Goal: Information Seeking & Learning: Find specific fact

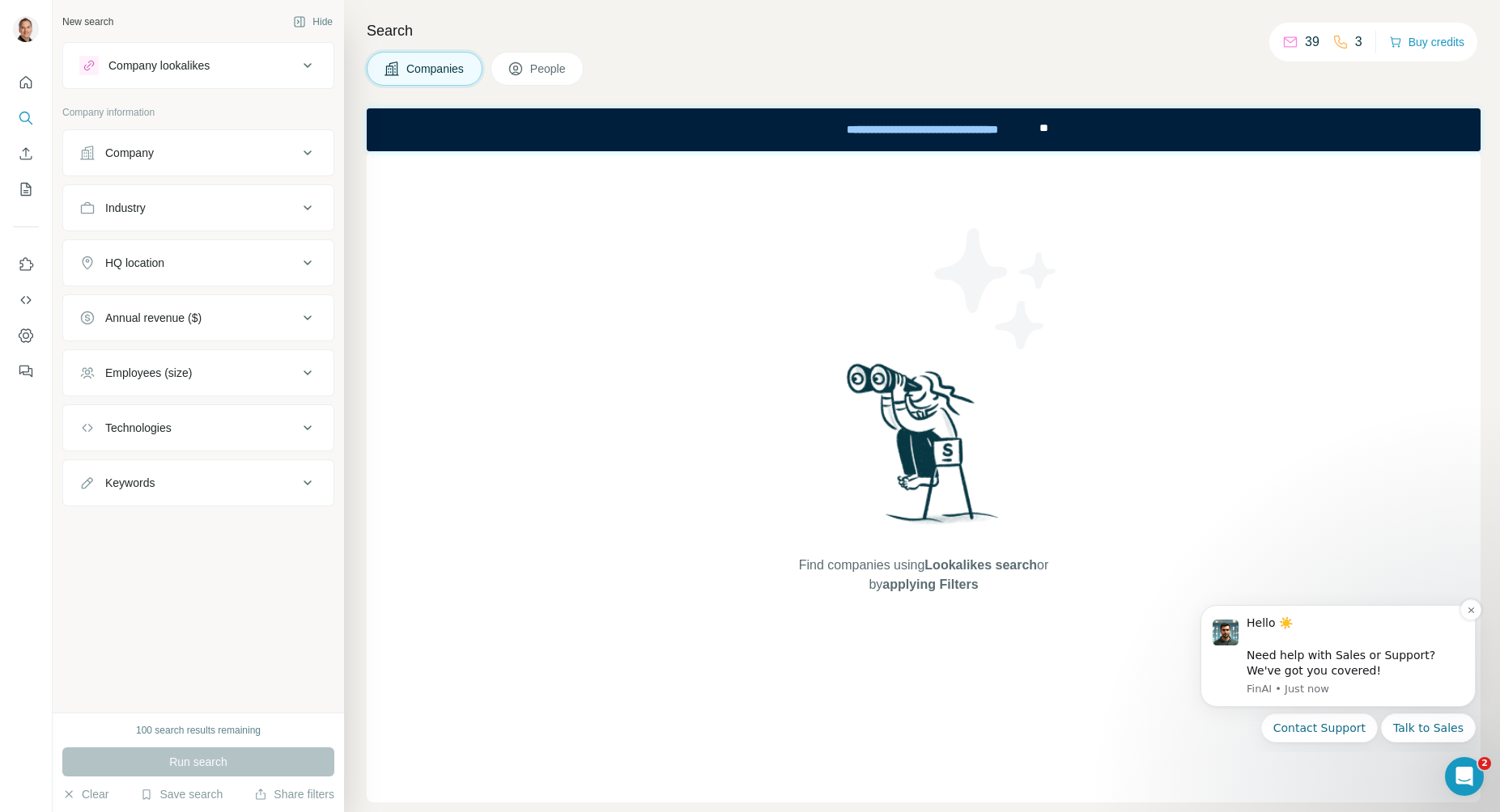
click at [1408, 663] on div "Hello ☀️ ​ Need help with Sales or Support? We've got you covered!" at bounding box center [1355, 647] width 217 height 63
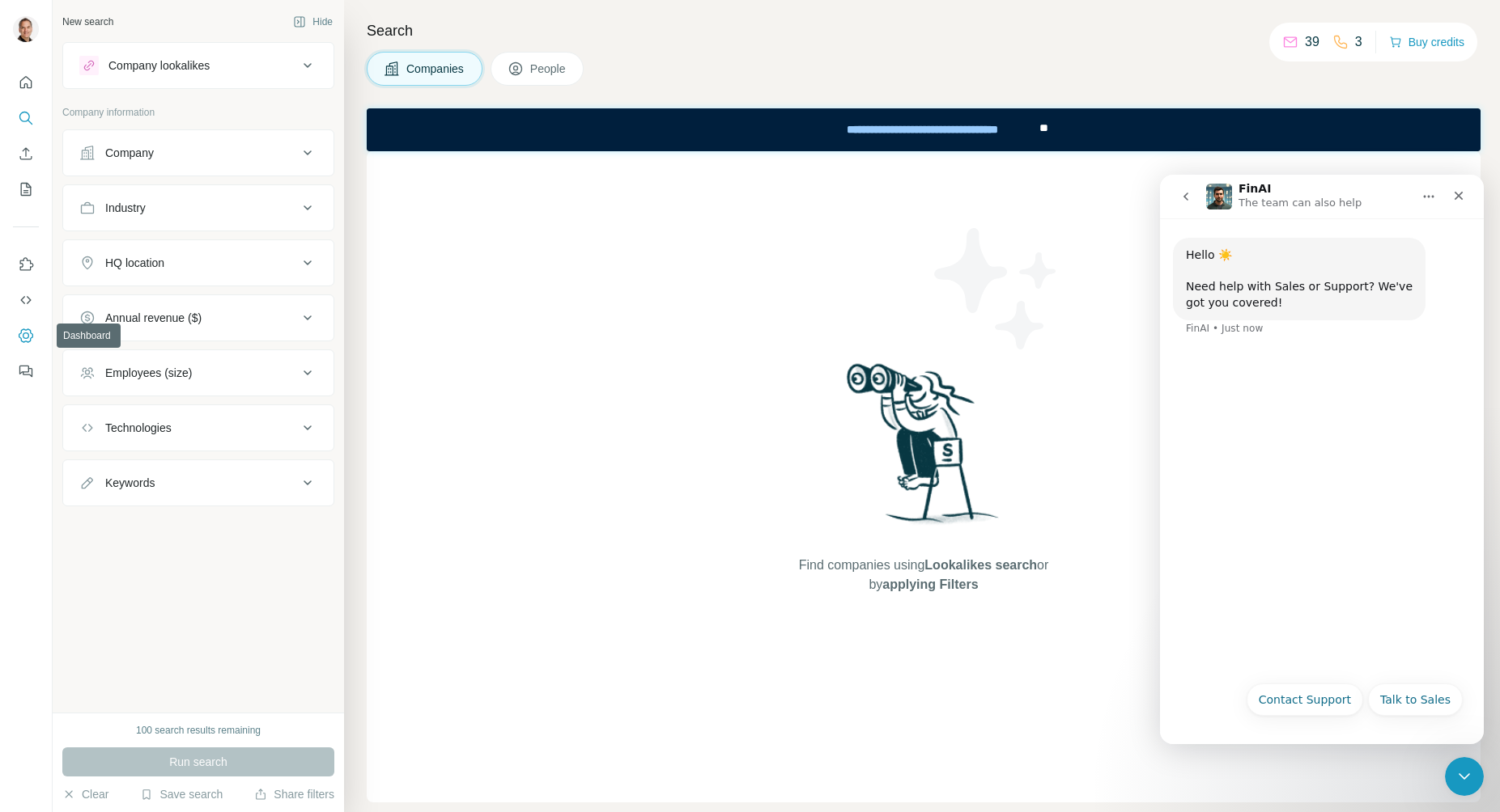
click at [26, 329] on icon "Dashboard" at bounding box center [26, 335] width 15 height 14
click at [190, 201] on div "Industry" at bounding box center [189, 207] width 218 height 16
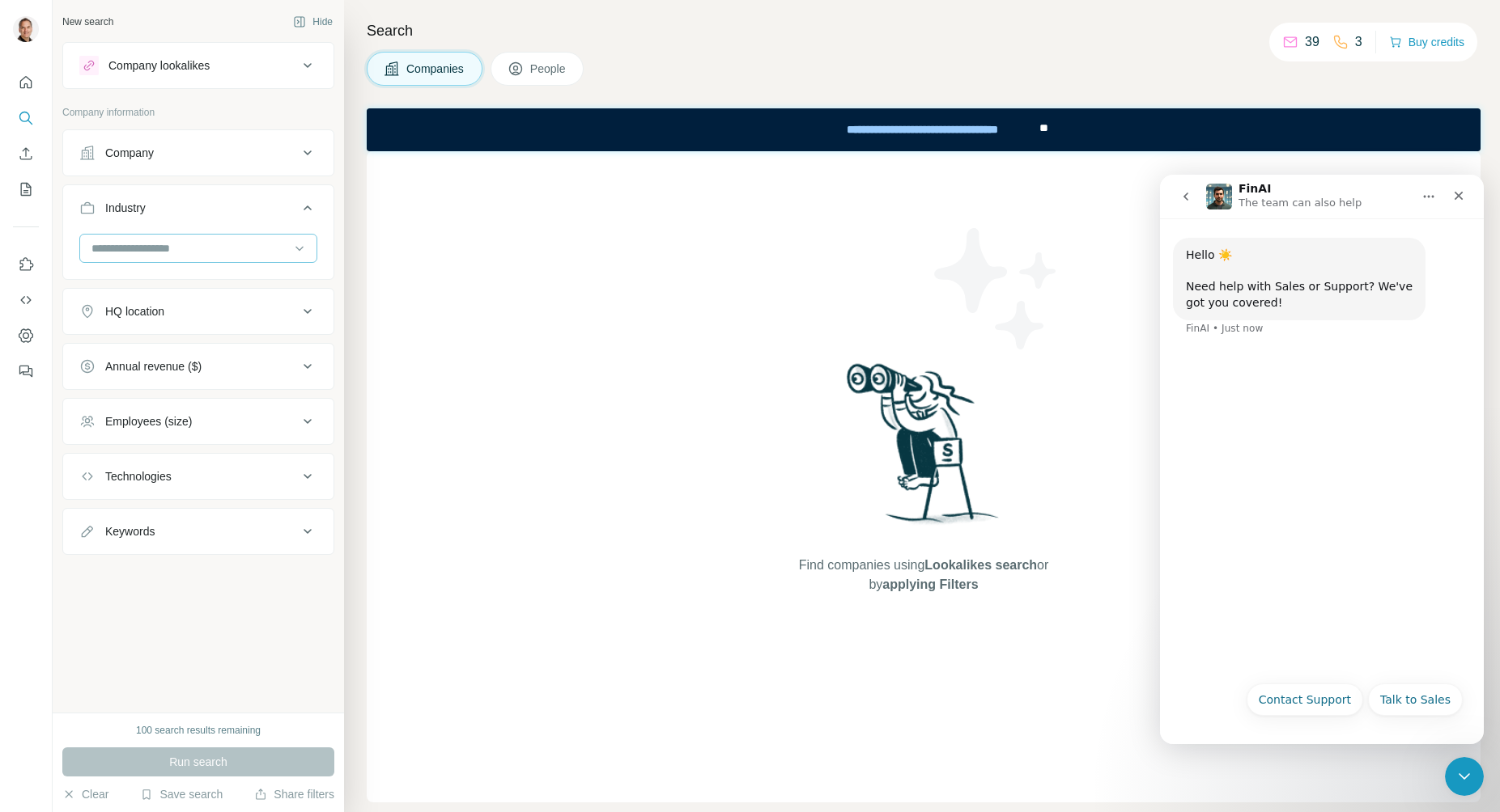
click at [175, 241] on input at bounding box center [189, 248] width 200 height 18
type input "*"
type input "***"
click at [163, 305] on p "Primary Education" at bounding box center [139, 304] width 92 height 16
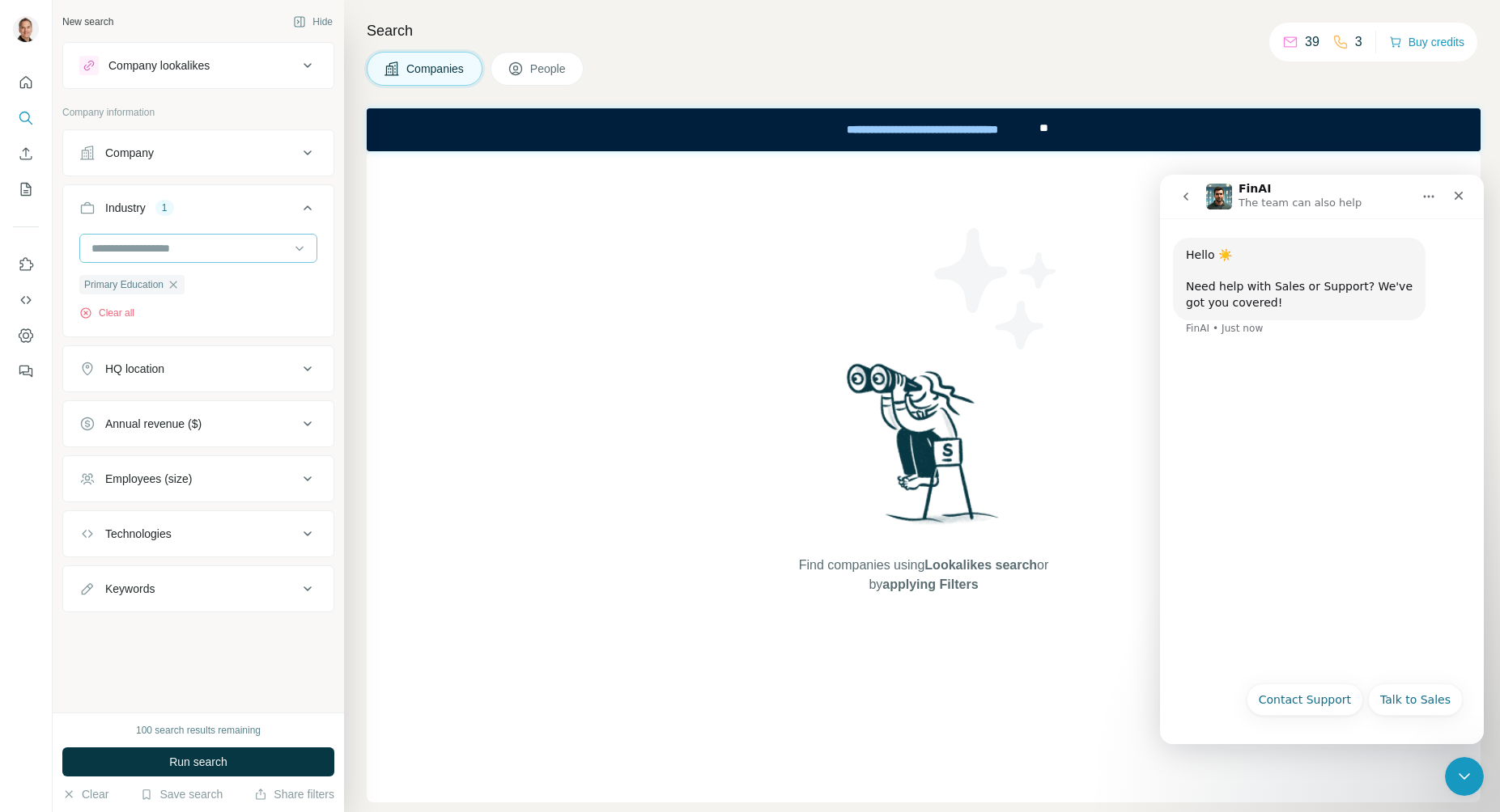
click at [168, 238] on div at bounding box center [189, 248] width 200 height 27
type input "***"
click at [164, 347] on p "Secondary Education" at bounding box center [147, 343] width 108 height 16
click at [158, 377] on div "HQ location" at bounding box center [134, 368] width 59 height 16
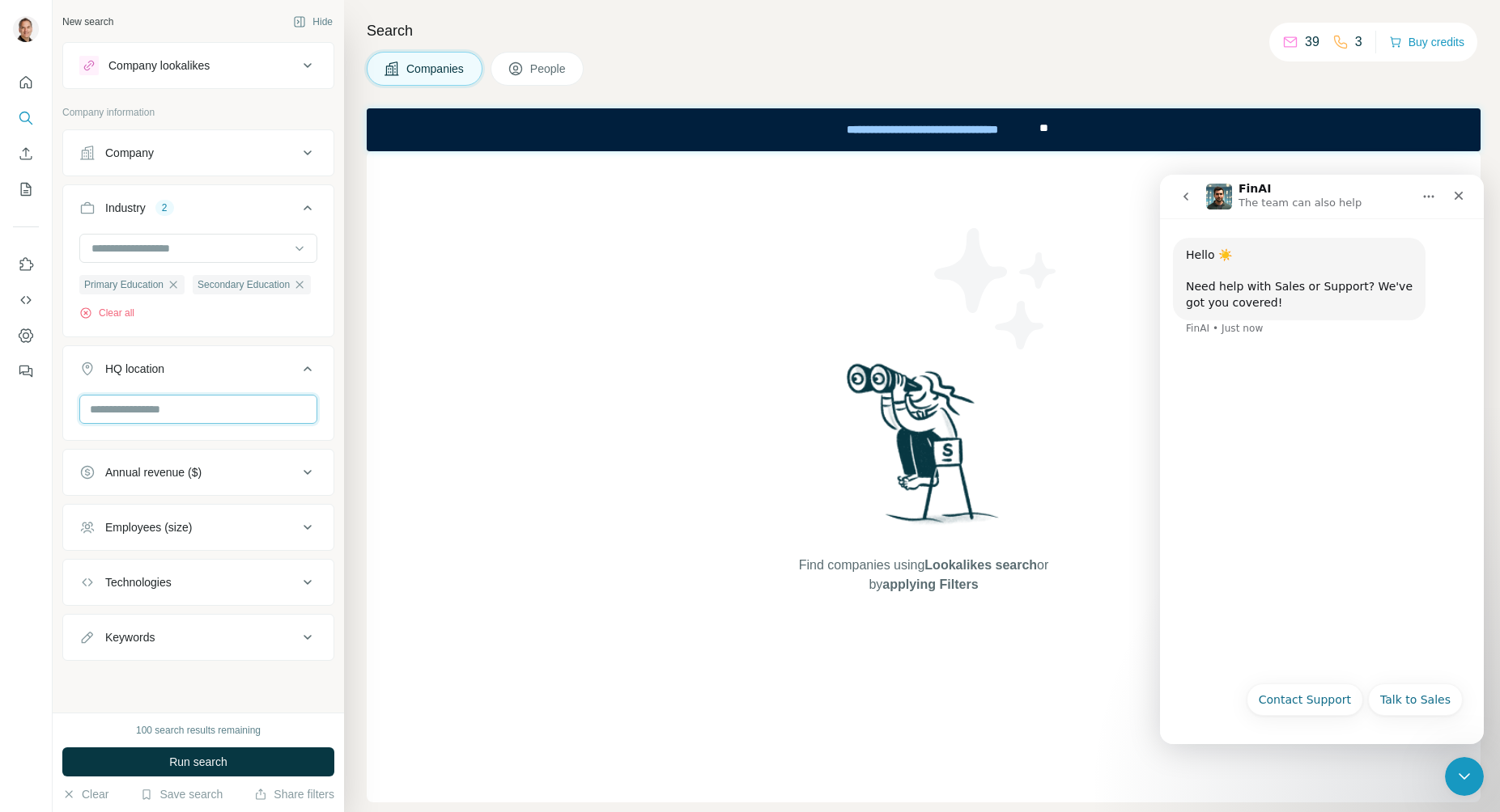
click at [141, 424] on input "text" at bounding box center [198, 409] width 238 height 29
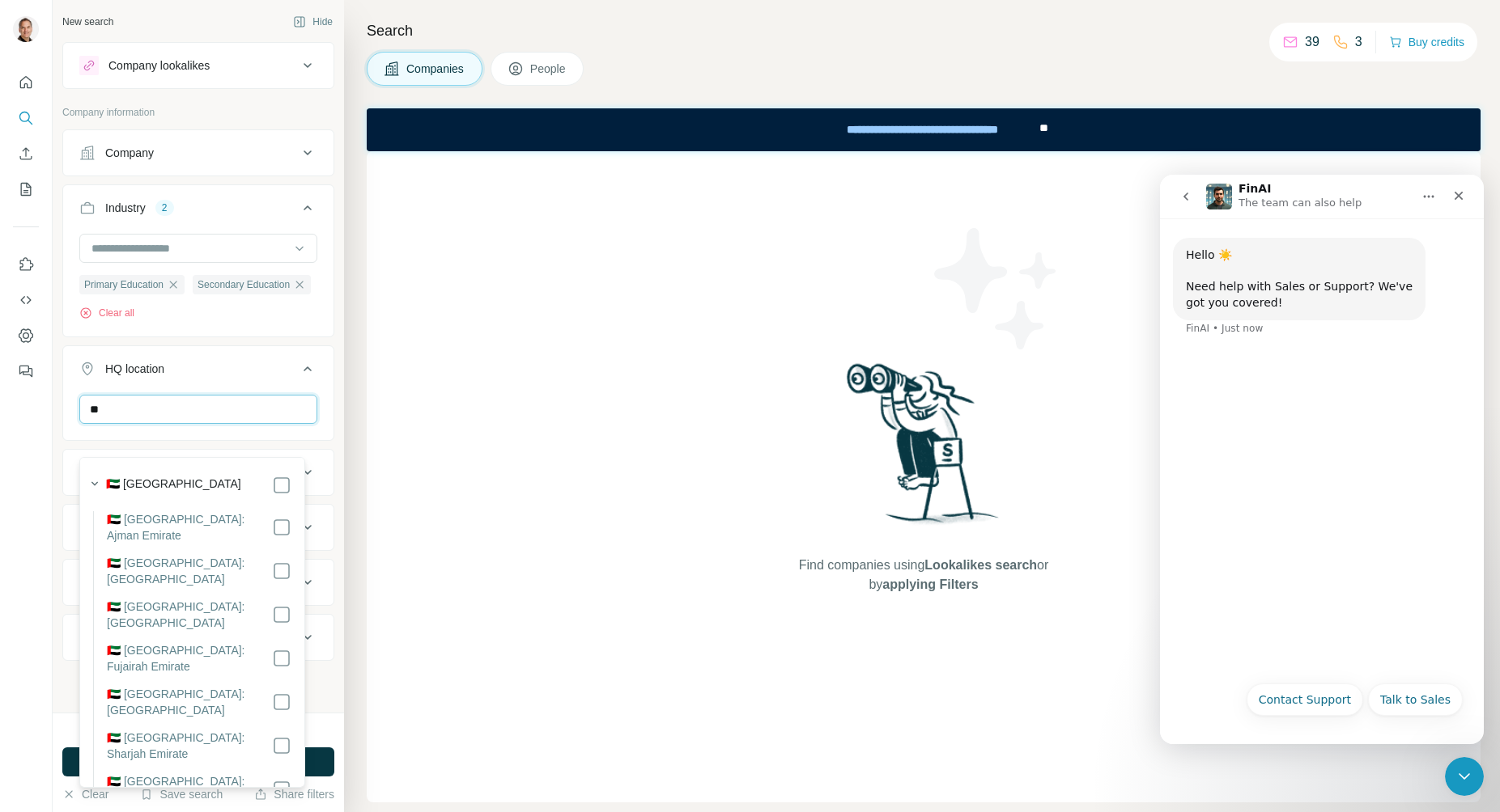
type input "*"
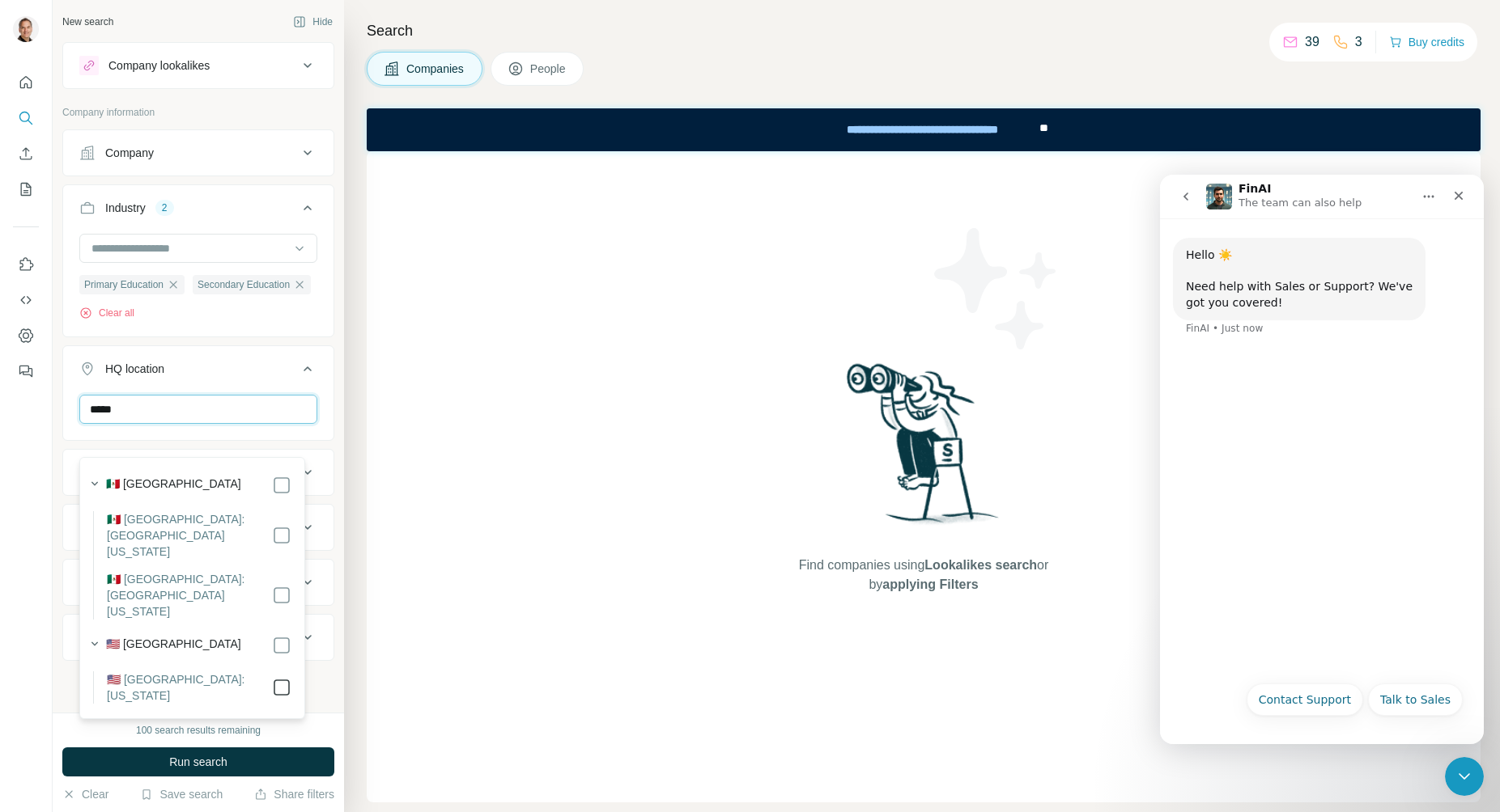
type input "*****"
click at [330, 435] on div "New search Hide Company lookalikes Company information Company Industry 2 Prima…" at bounding box center [198, 357] width 291 height 713
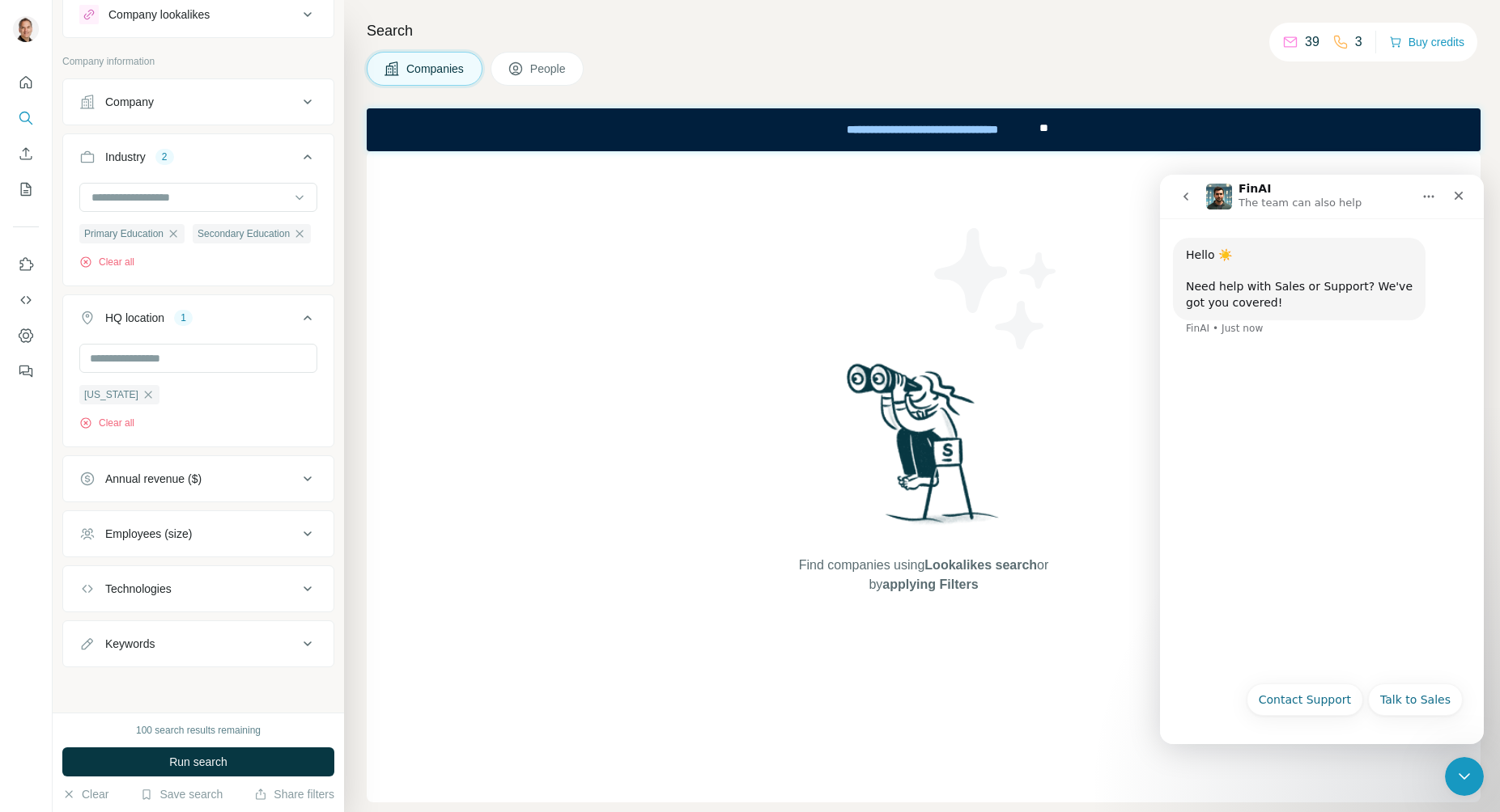
scroll to position [82, 0]
click at [249, 642] on div "Keywords" at bounding box center [189, 644] width 218 height 16
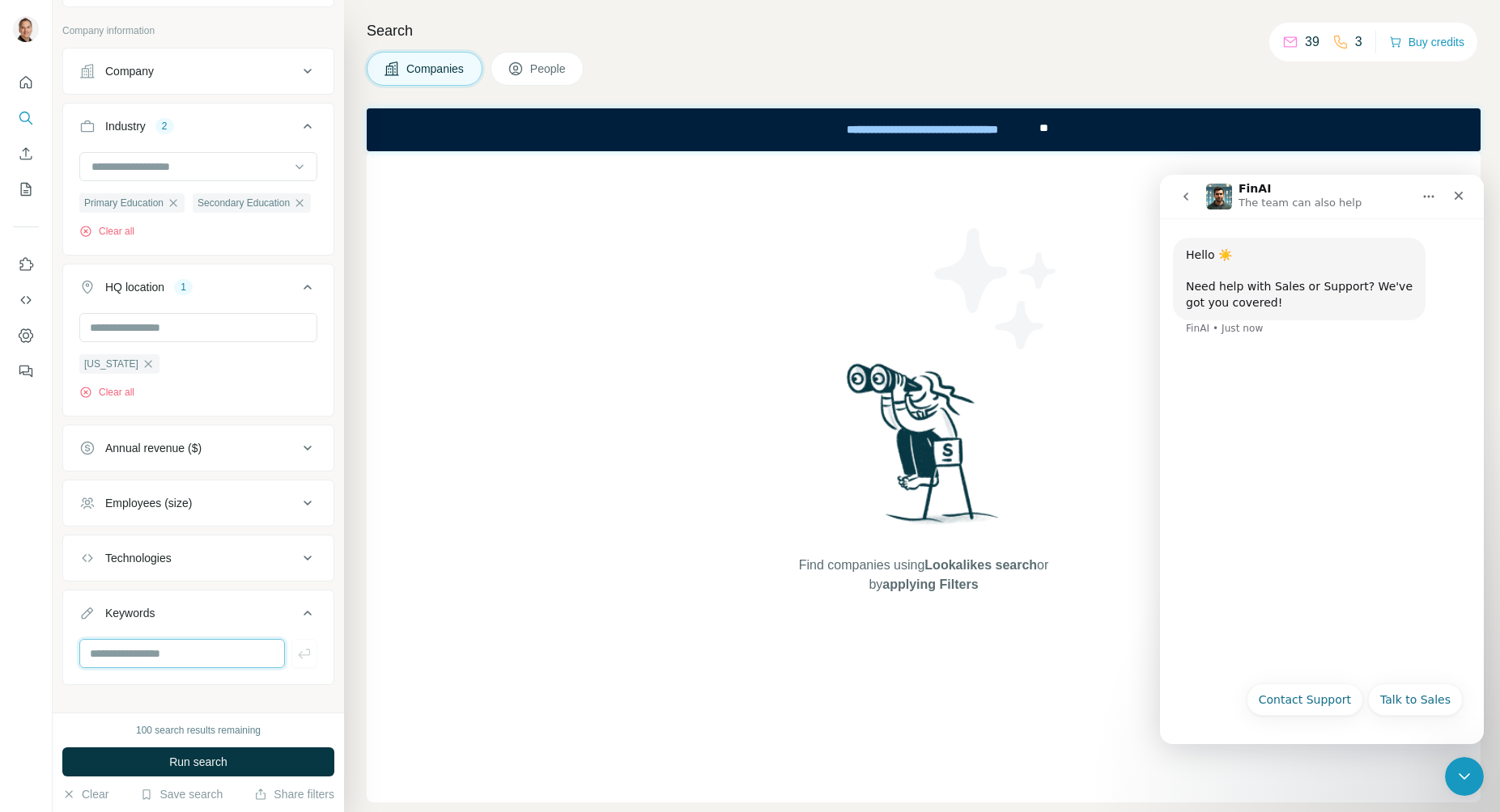
click at [193, 669] on input "text" at bounding box center [182, 653] width 206 height 29
click at [232, 760] on button "Run search" at bounding box center [198, 762] width 272 height 29
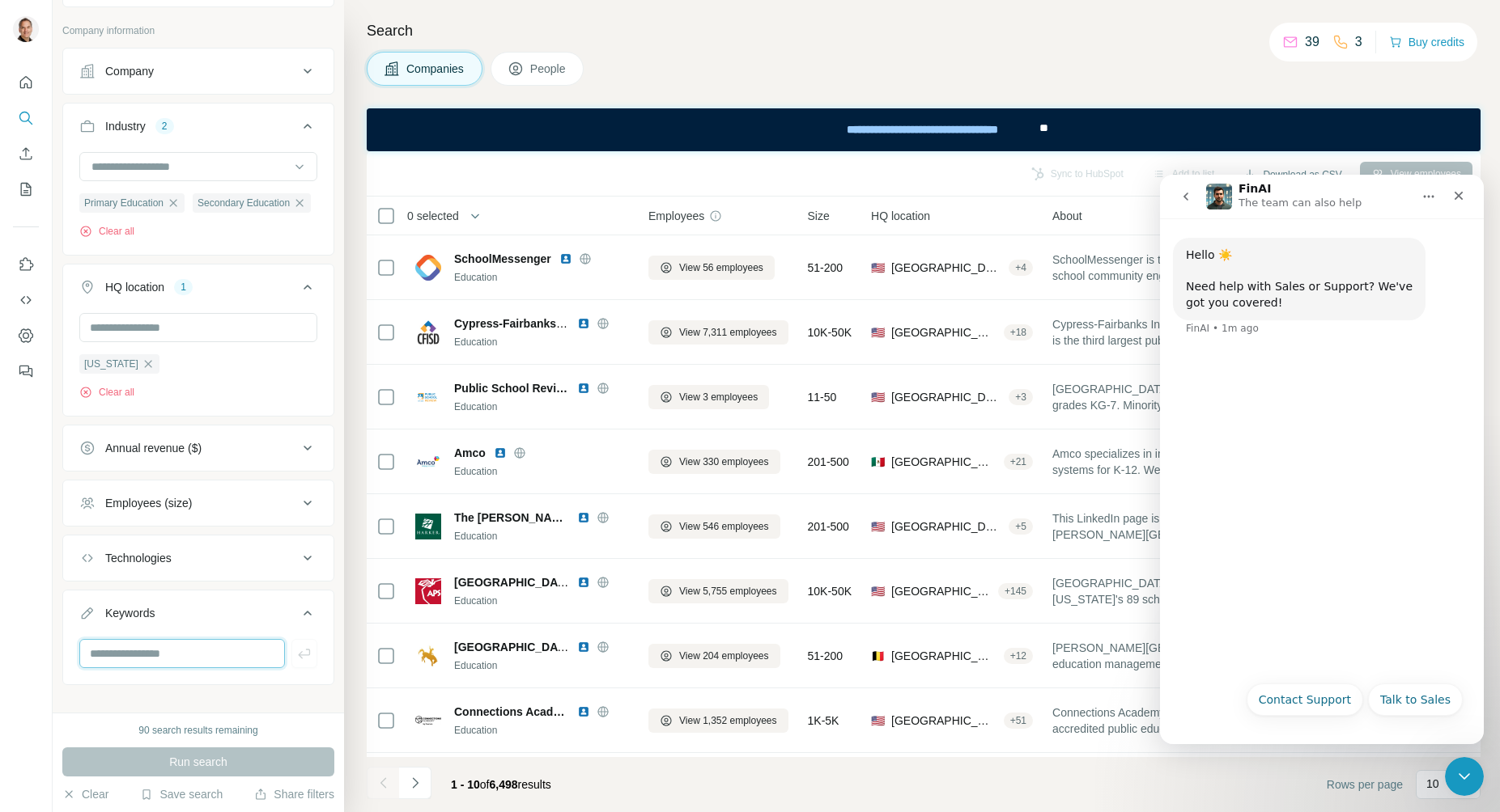
click at [204, 669] on input "text" at bounding box center [182, 653] width 206 height 29
type input "********"
click at [259, 760] on button "Run search" at bounding box center [198, 762] width 272 height 29
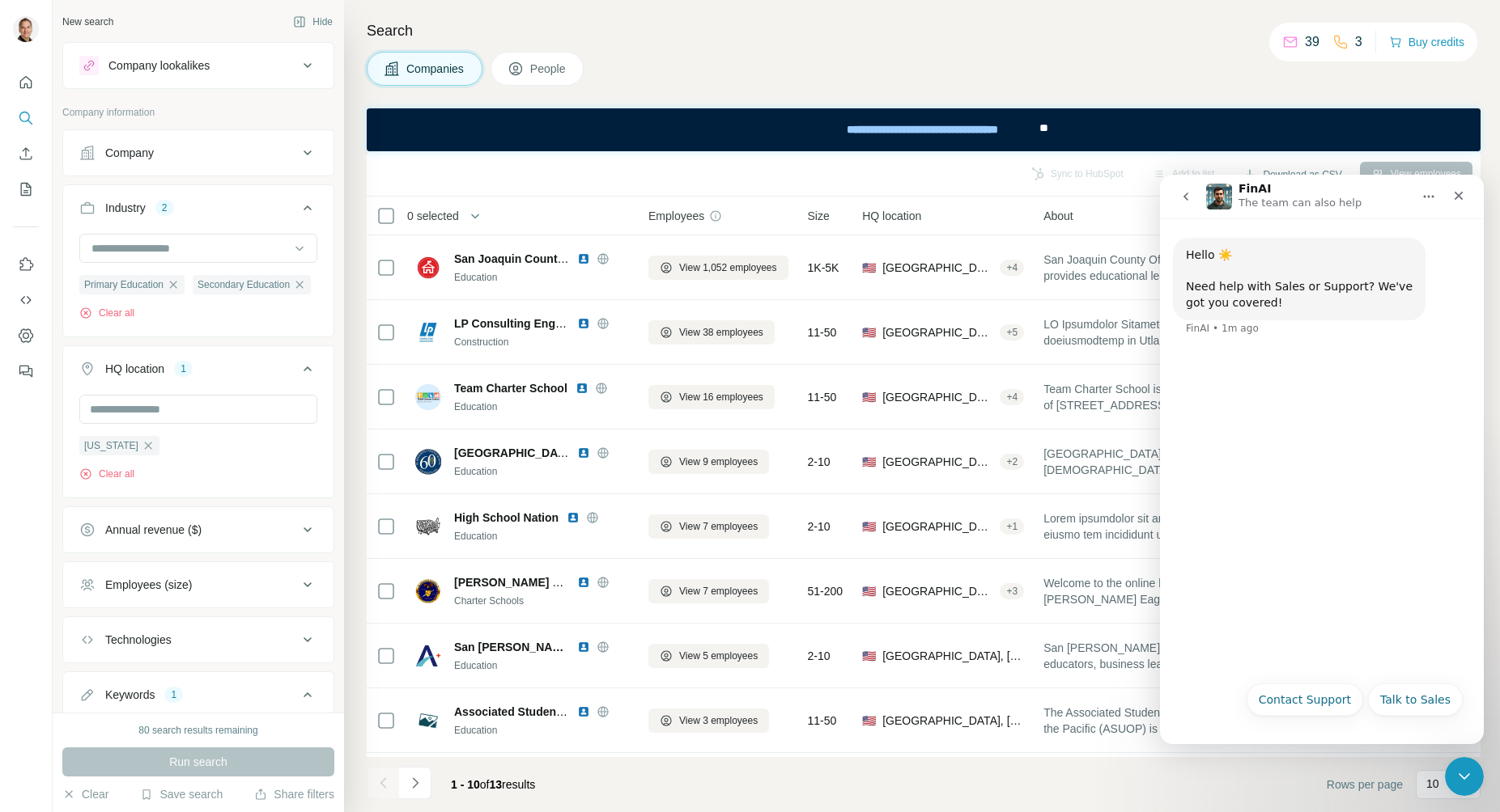
click at [555, 67] on span "People" at bounding box center [549, 68] width 38 height 16
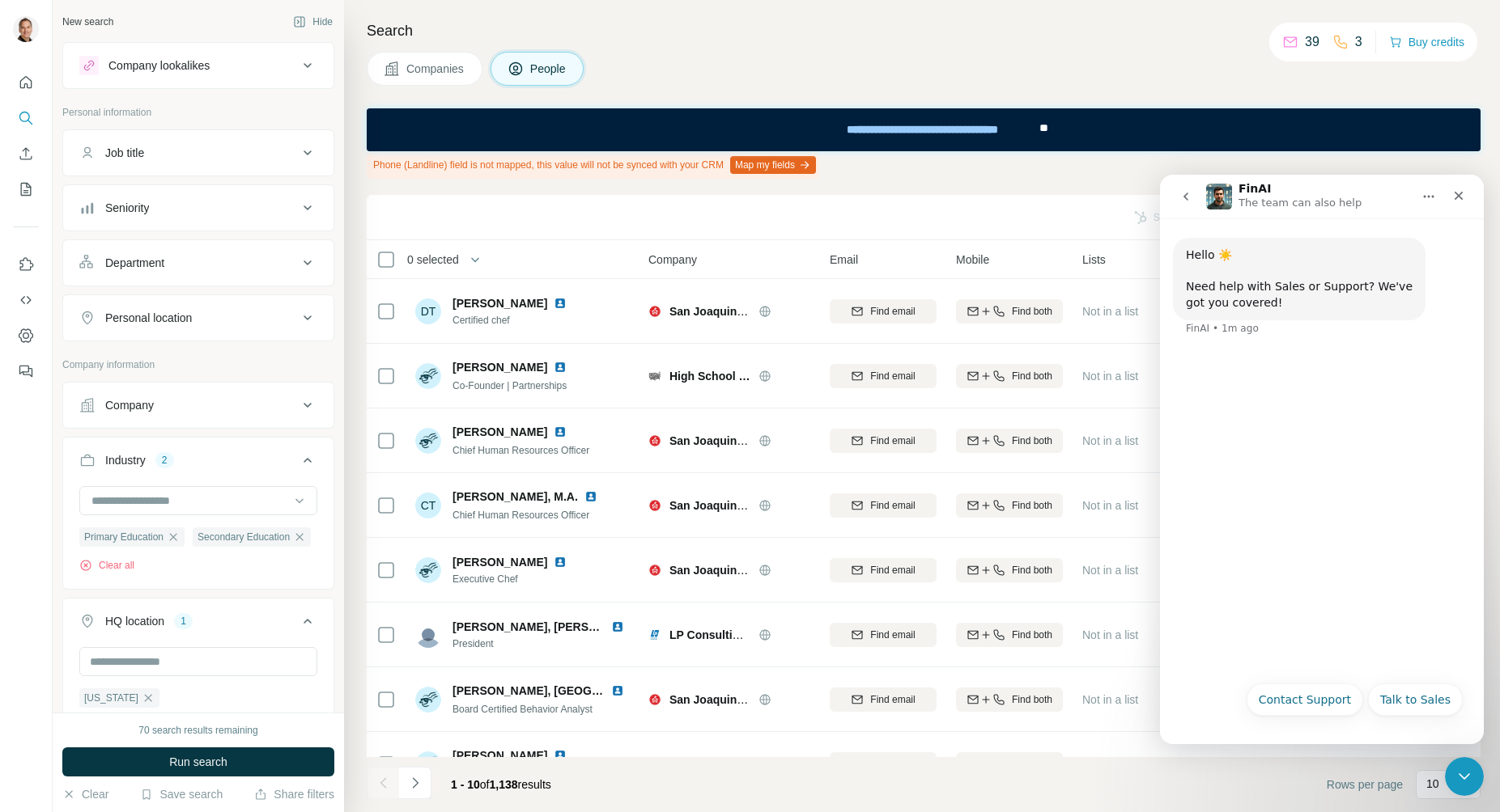
click at [298, 143] on icon at bounding box center [307, 153] width 20 height 20
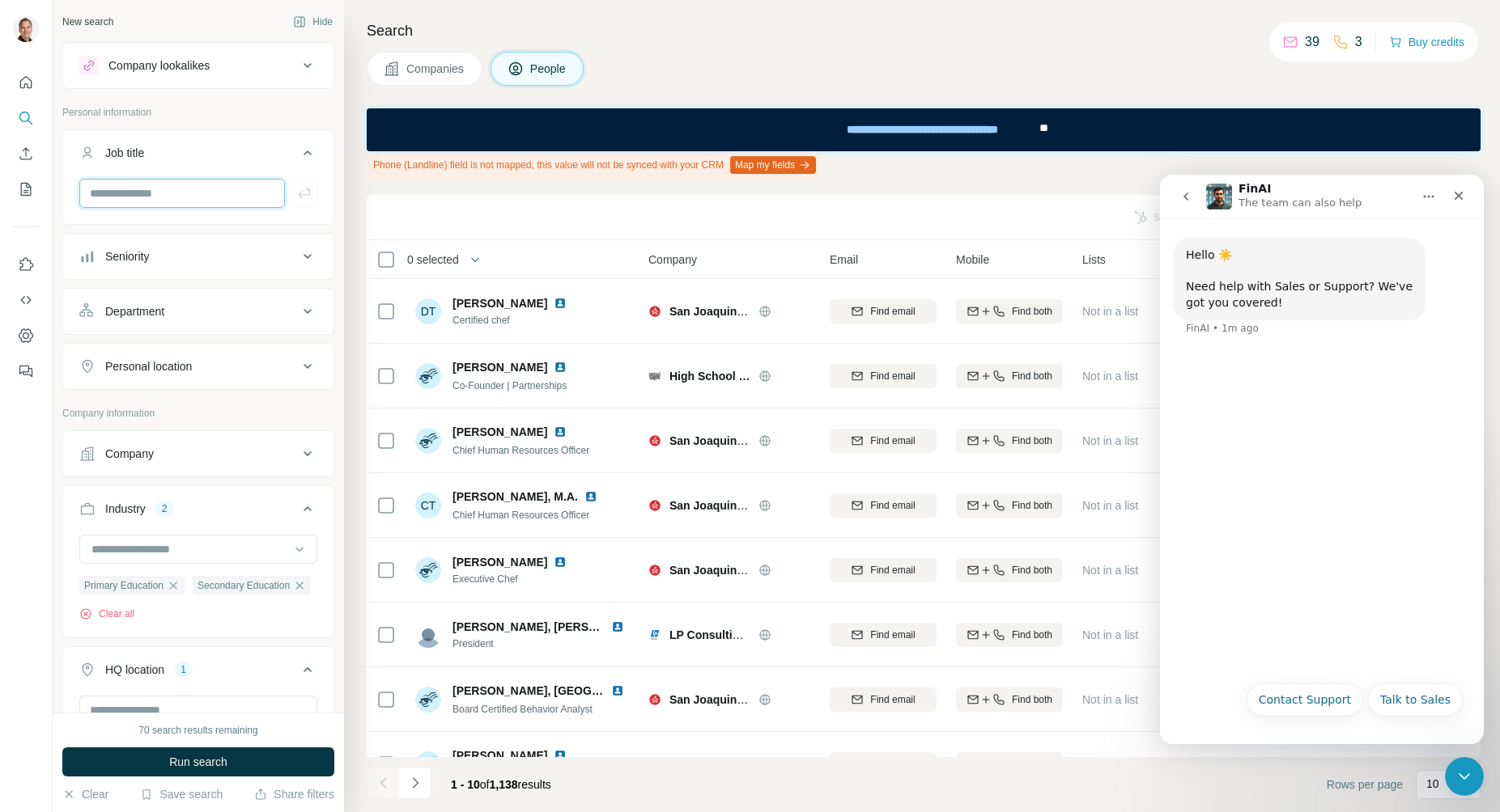
click at [256, 186] on input "text" at bounding box center [182, 194] width 206 height 29
type input "*********"
click at [296, 197] on icon "button" at bounding box center [304, 193] width 16 height 16
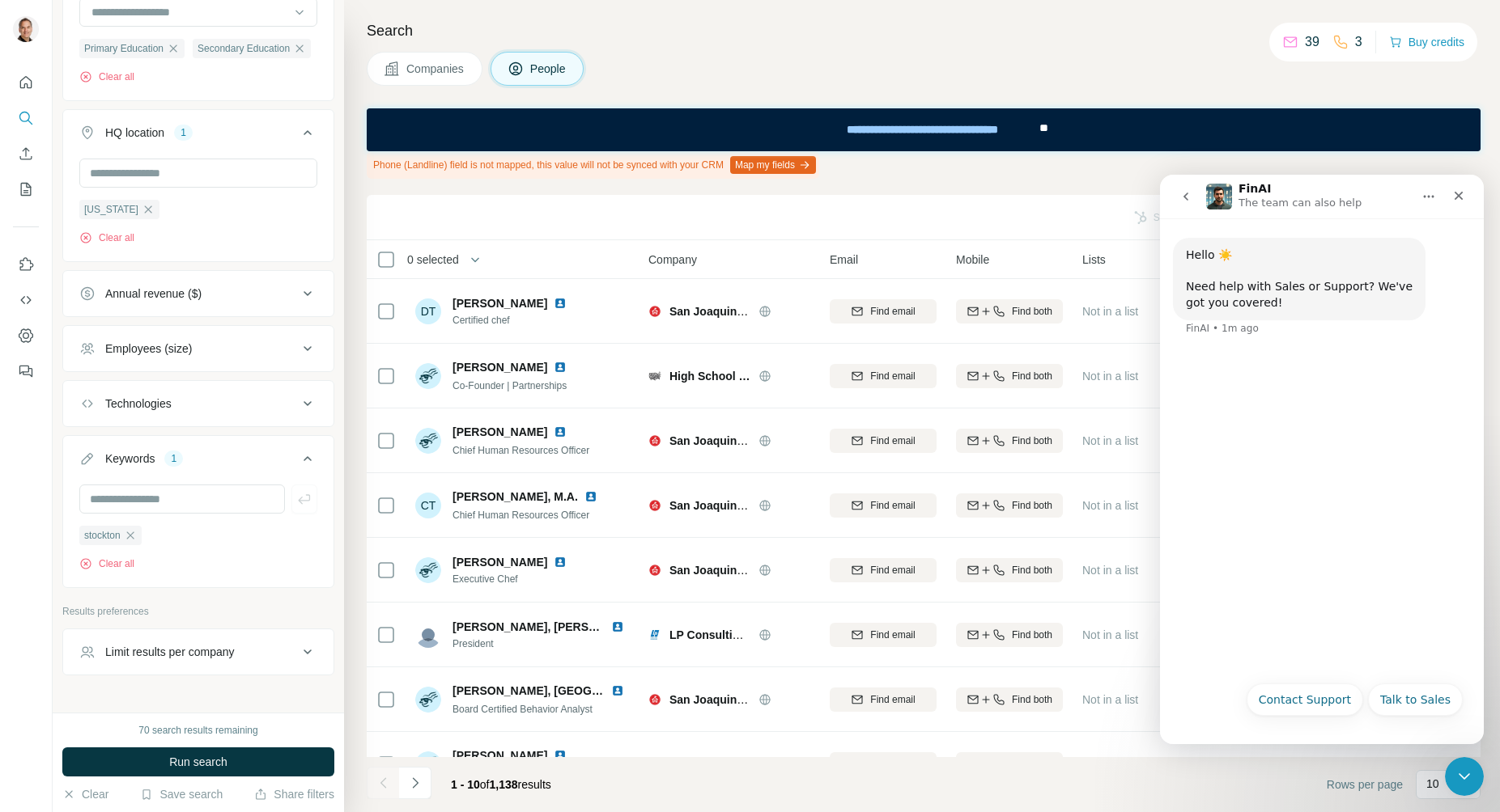
scroll to position [664, 0]
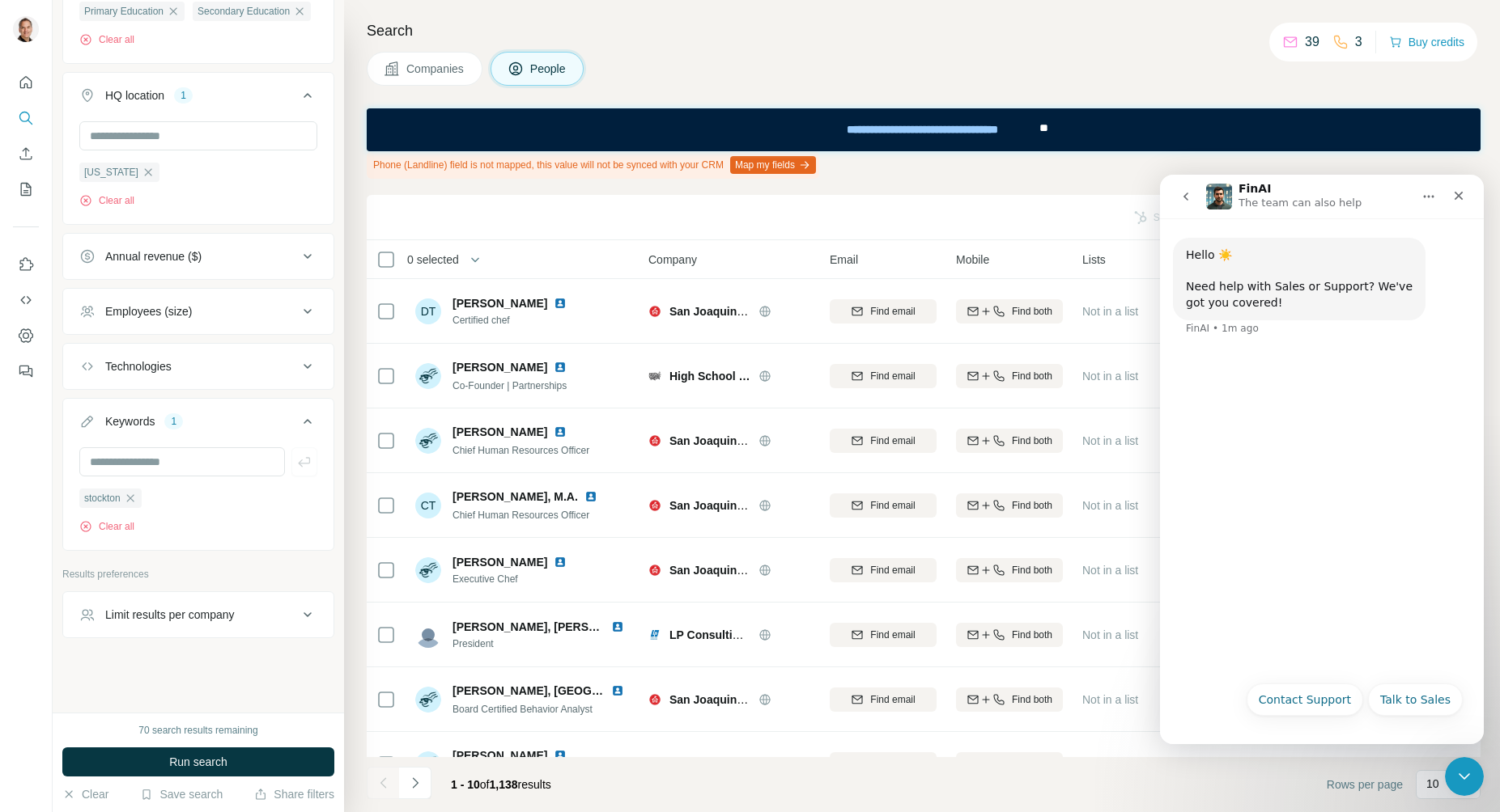
click at [160, 763] on button "Run search" at bounding box center [198, 762] width 272 height 29
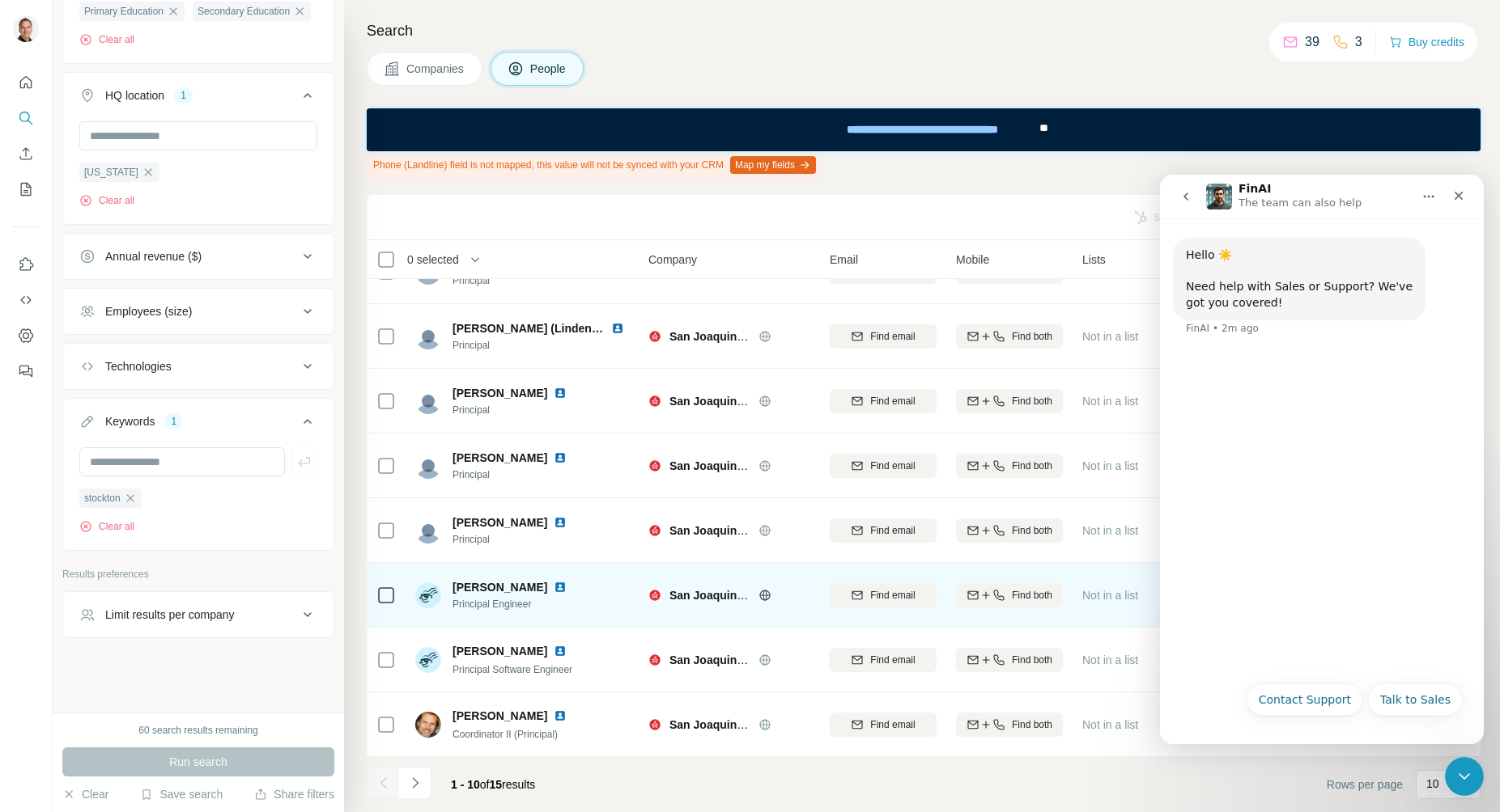
scroll to position [0, 0]
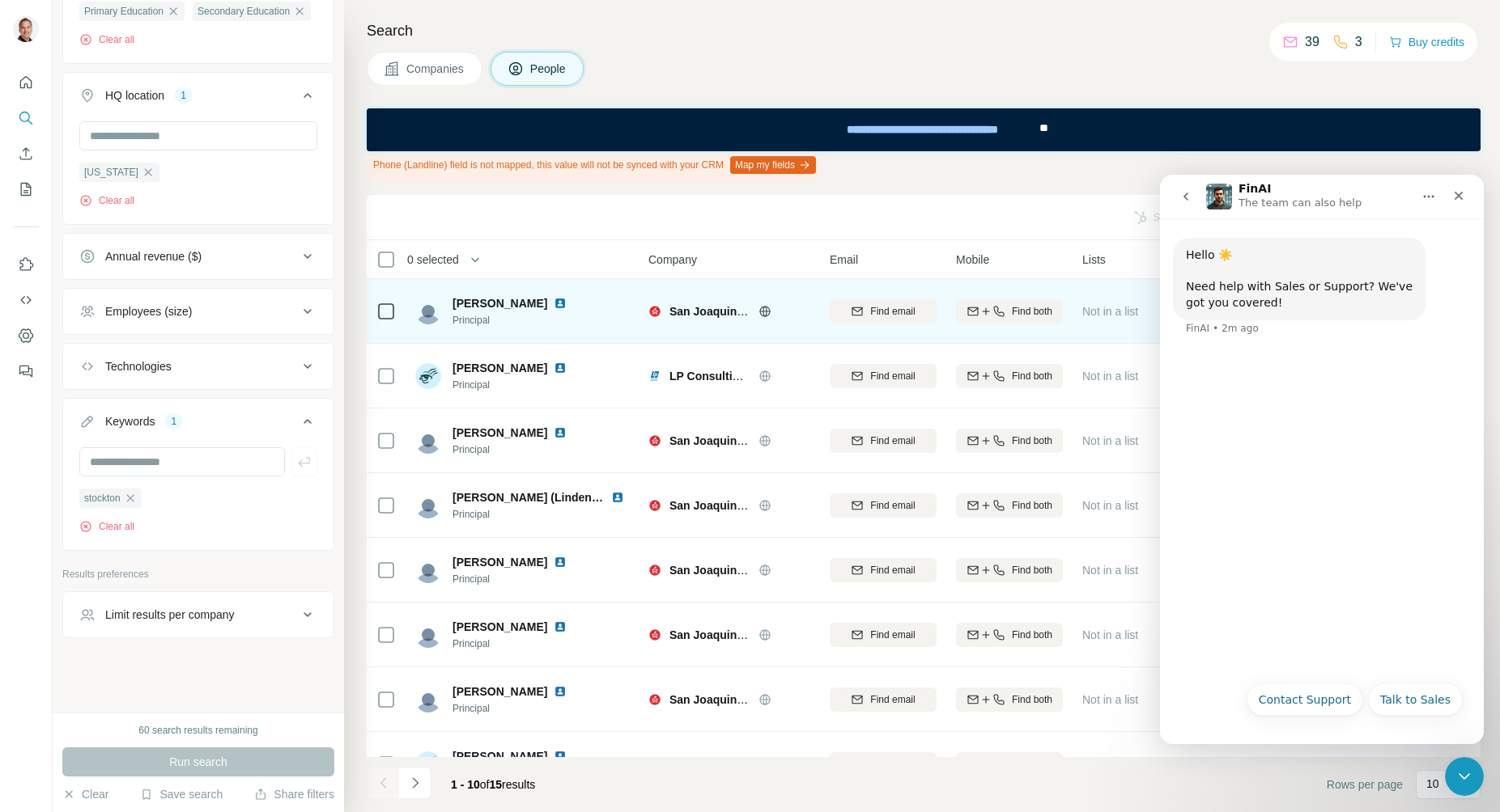
click at [554, 303] on img at bounding box center [560, 303] width 13 height 13
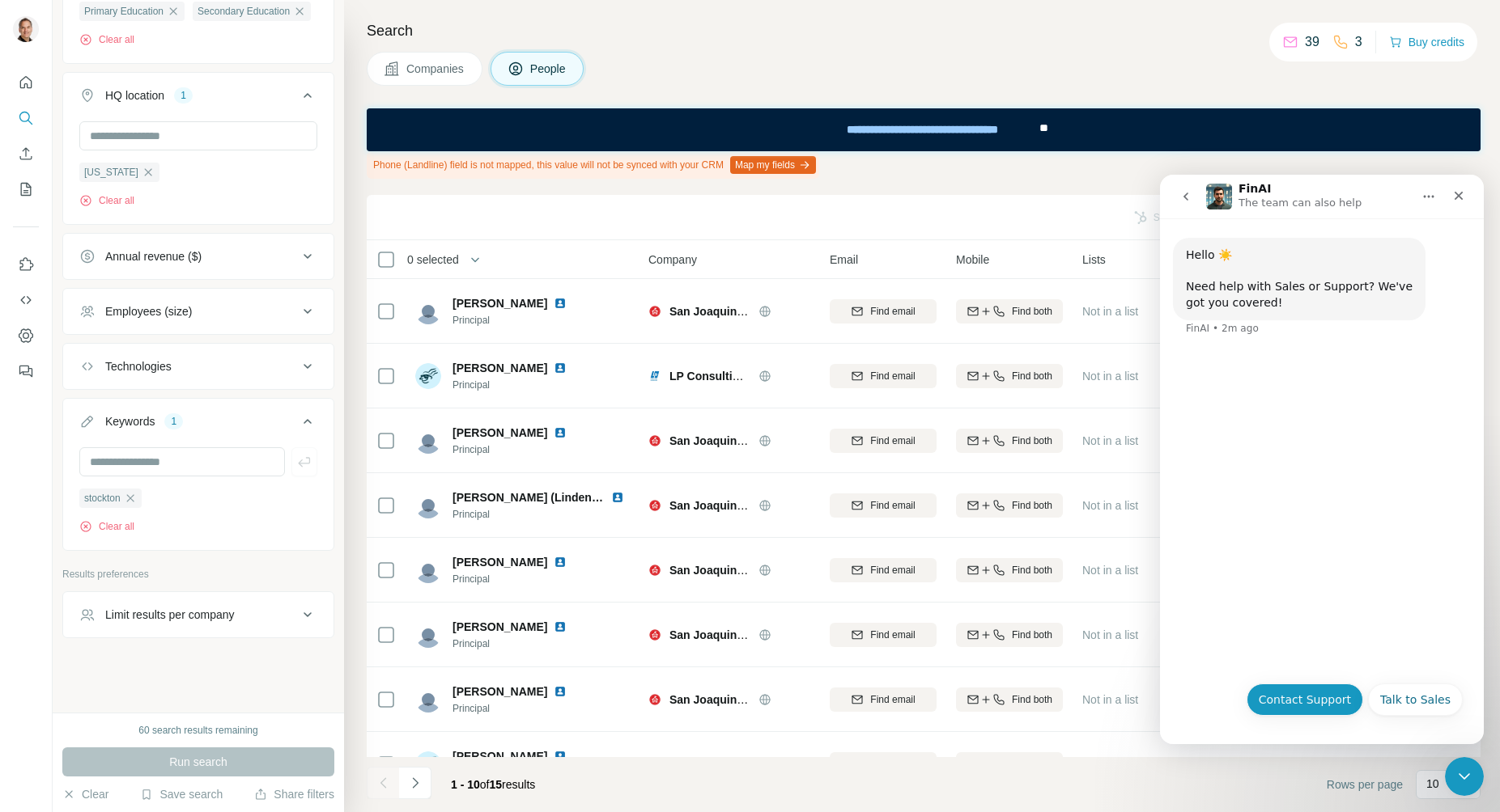
click at [1302, 694] on button "Contact Support" at bounding box center [1305, 700] width 117 height 32
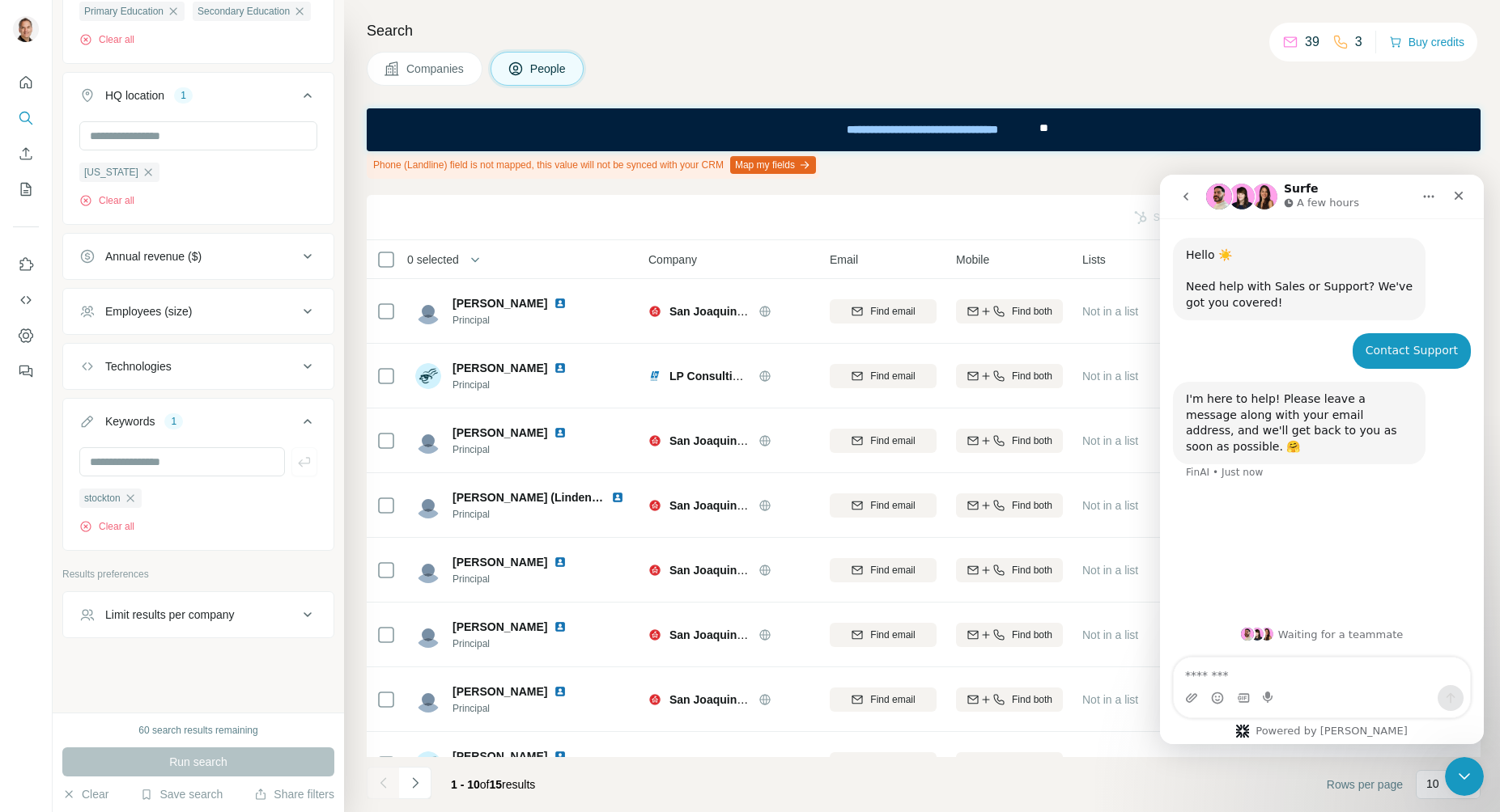
click at [1425, 199] on icon "Home" at bounding box center [1428, 196] width 13 height 13
click at [1451, 200] on div "Close" at bounding box center [1458, 195] width 29 height 29
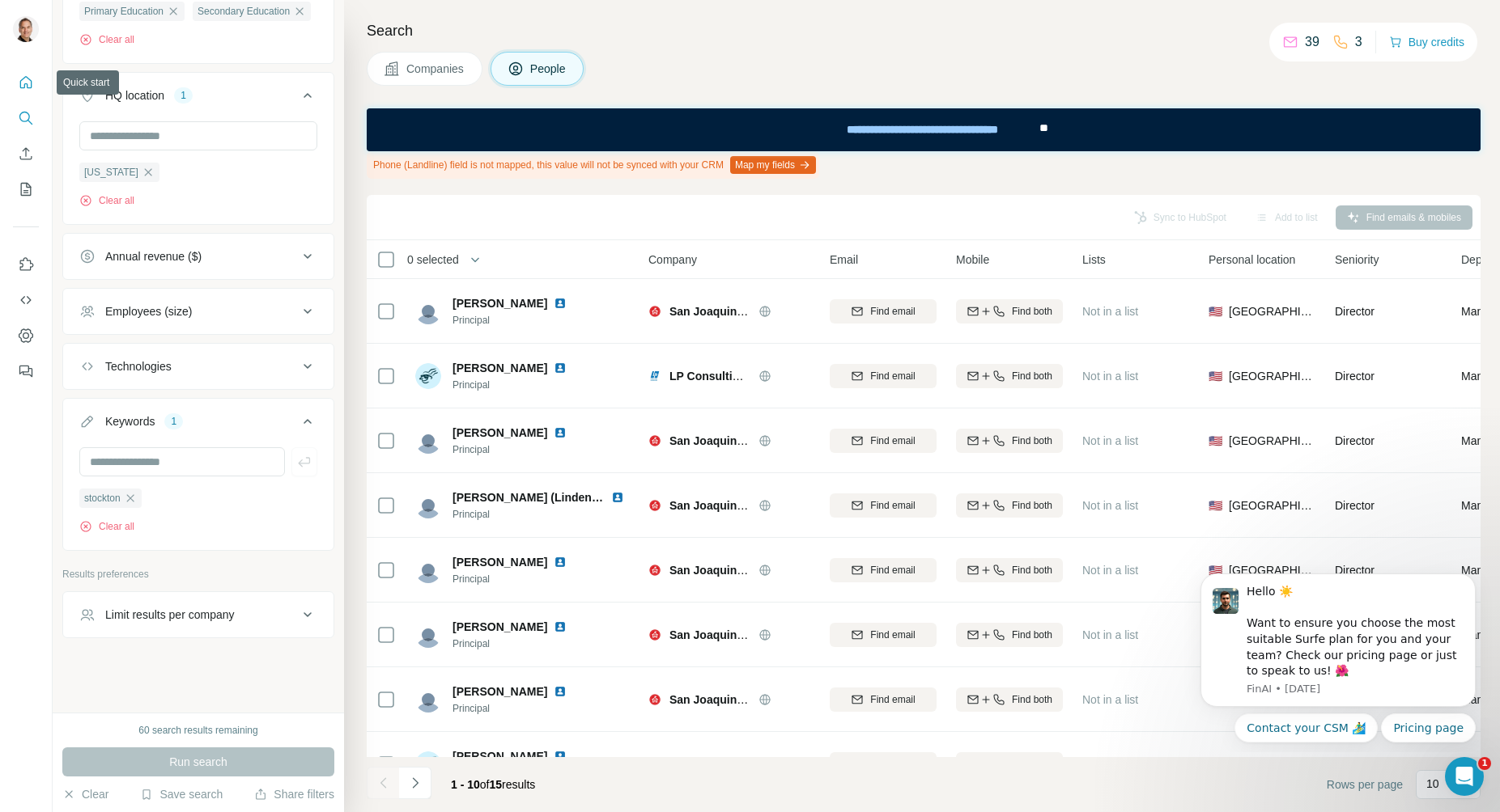
click at [31, 86] on icon "Quick start" at bounding box center [26, 82] width 12 height 12
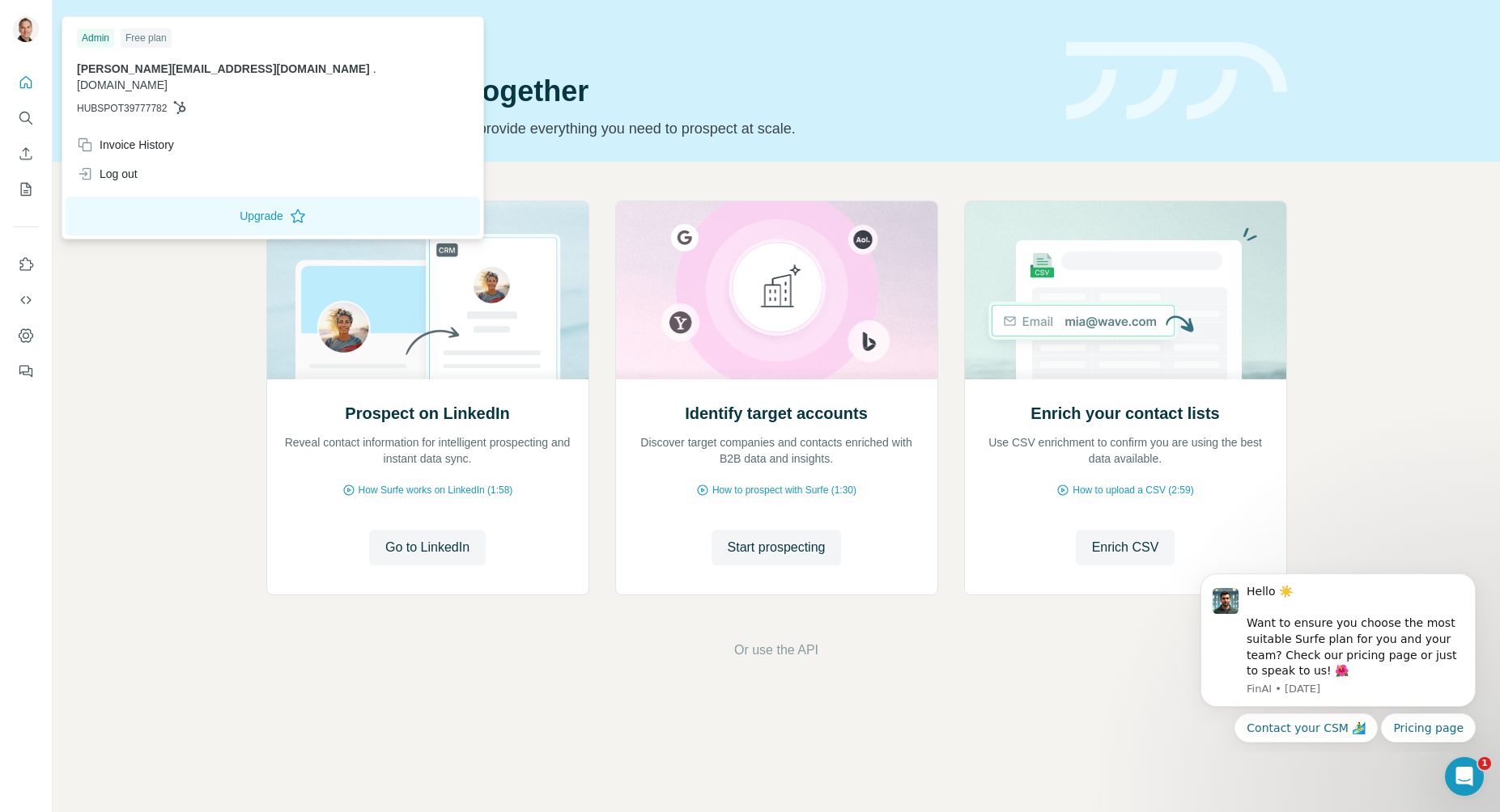
click at [26, 36] on img at bounding box center [26, 29] width 26 height 26
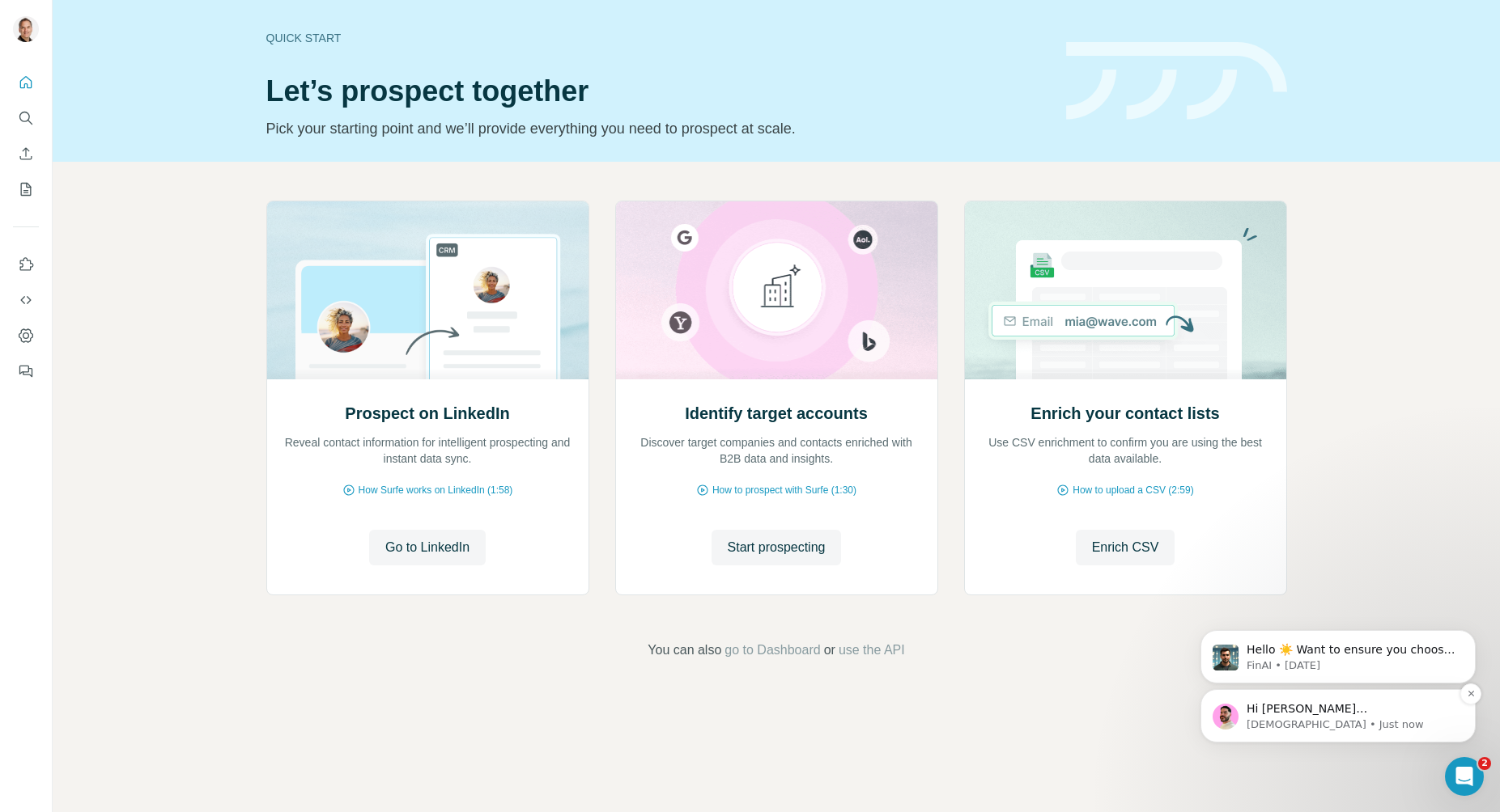
click at [1305, 718] on p "[DEMOGRAPHIC_DATA] • Just now" at bounding box center [1351, 724] width 209 height 14
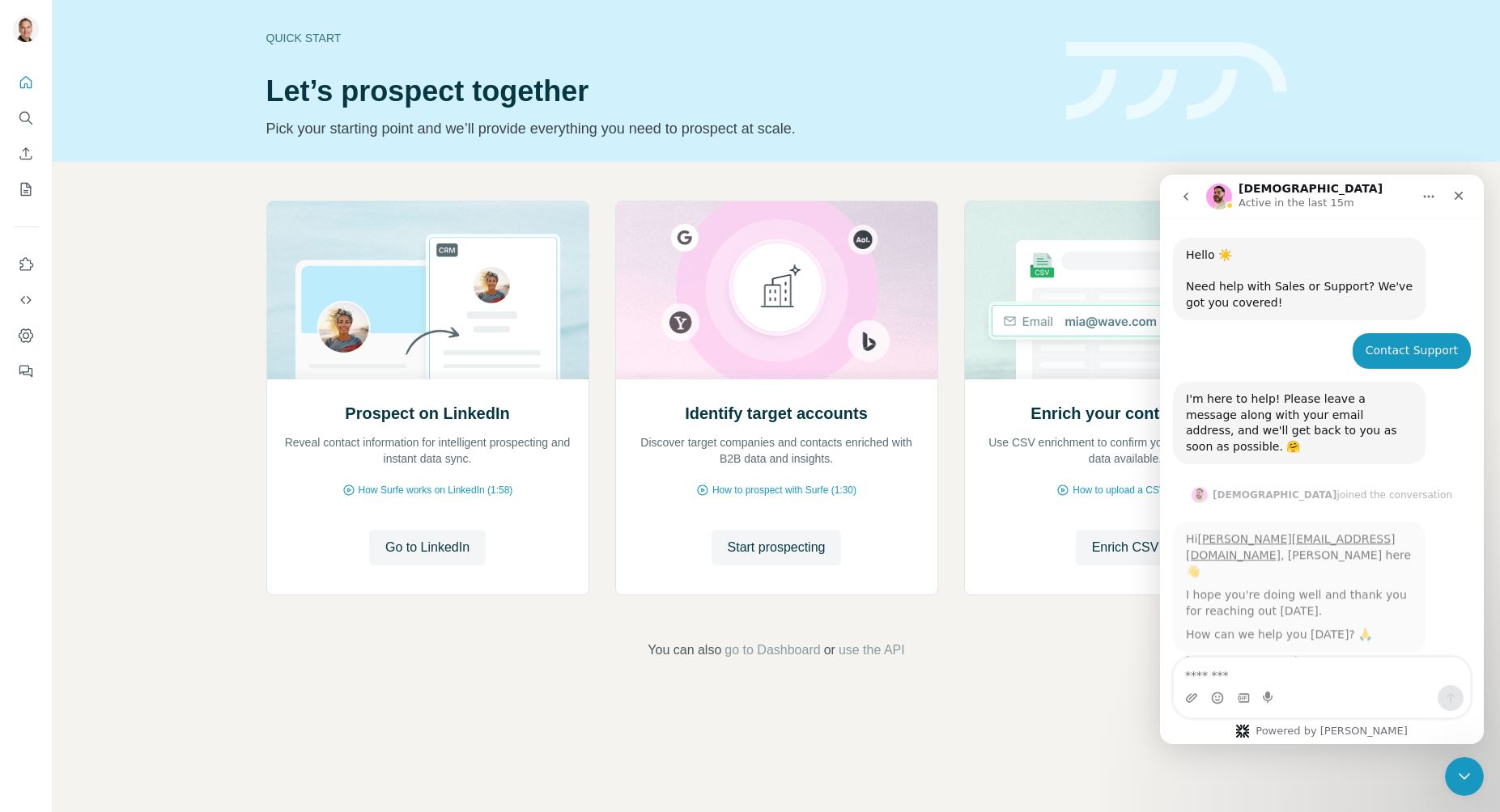
scroll to position [3, 0]
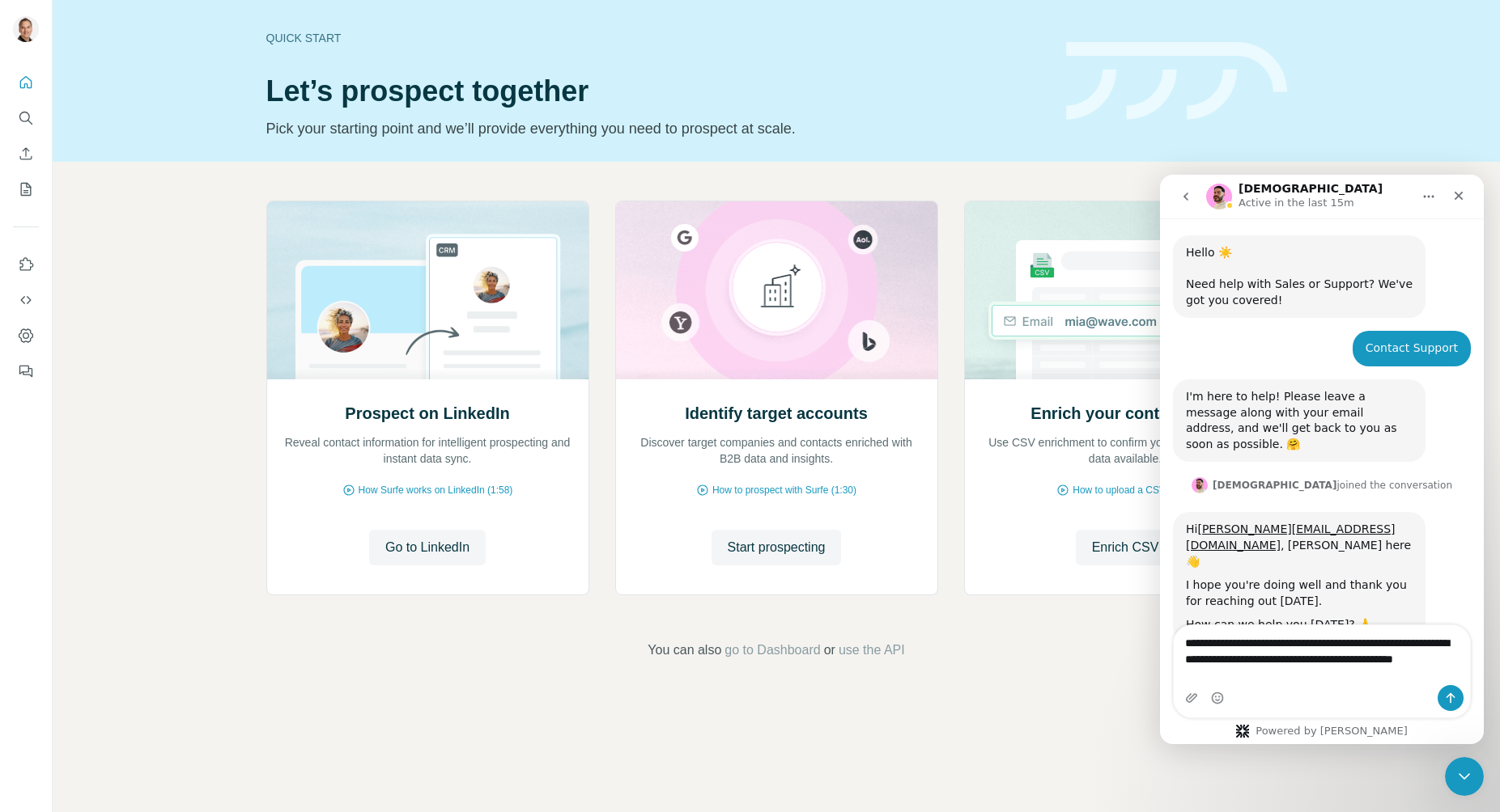
type textarea "**********"
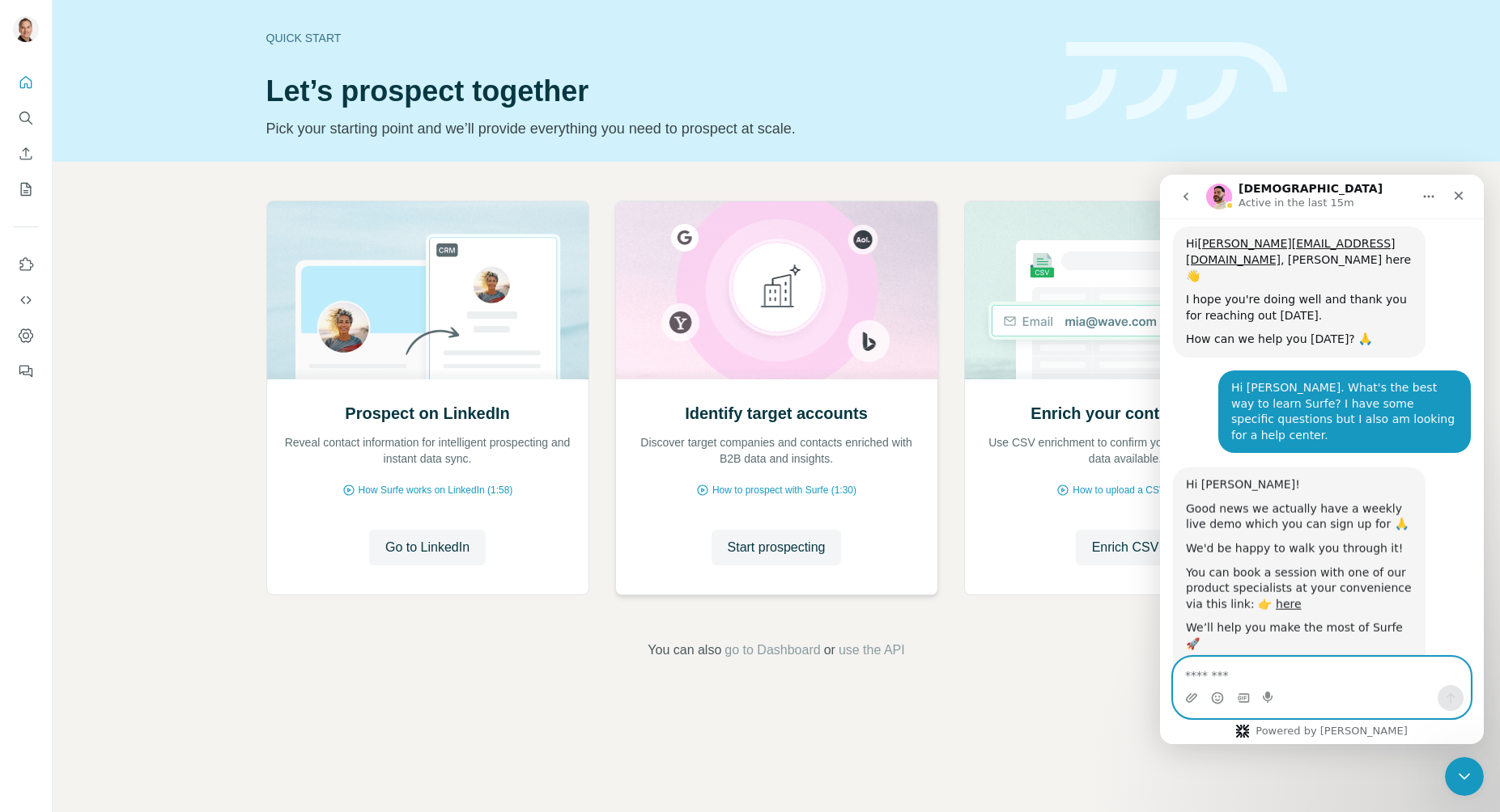
scroll to position [301, 0]
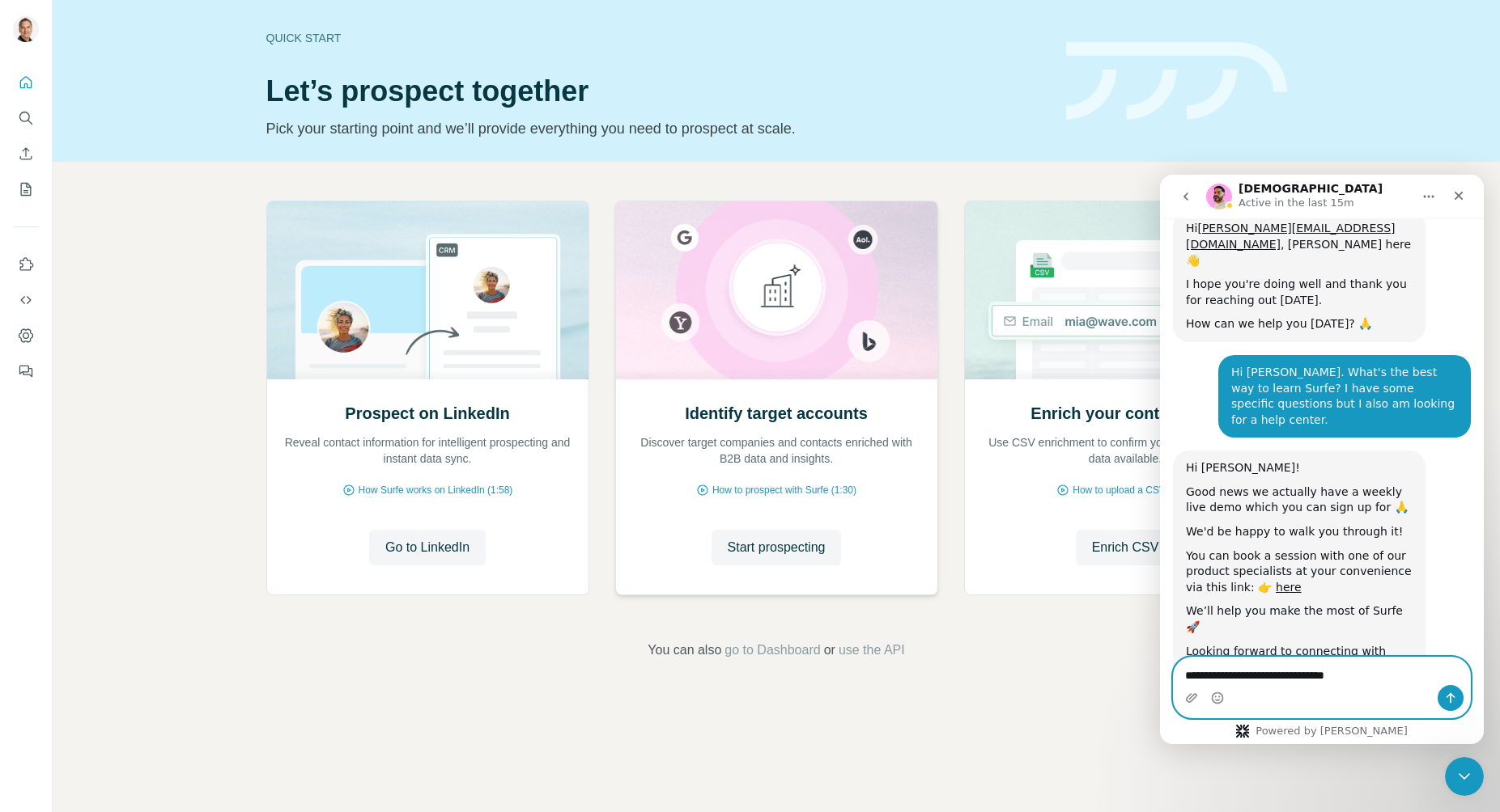
type textarea "**********"
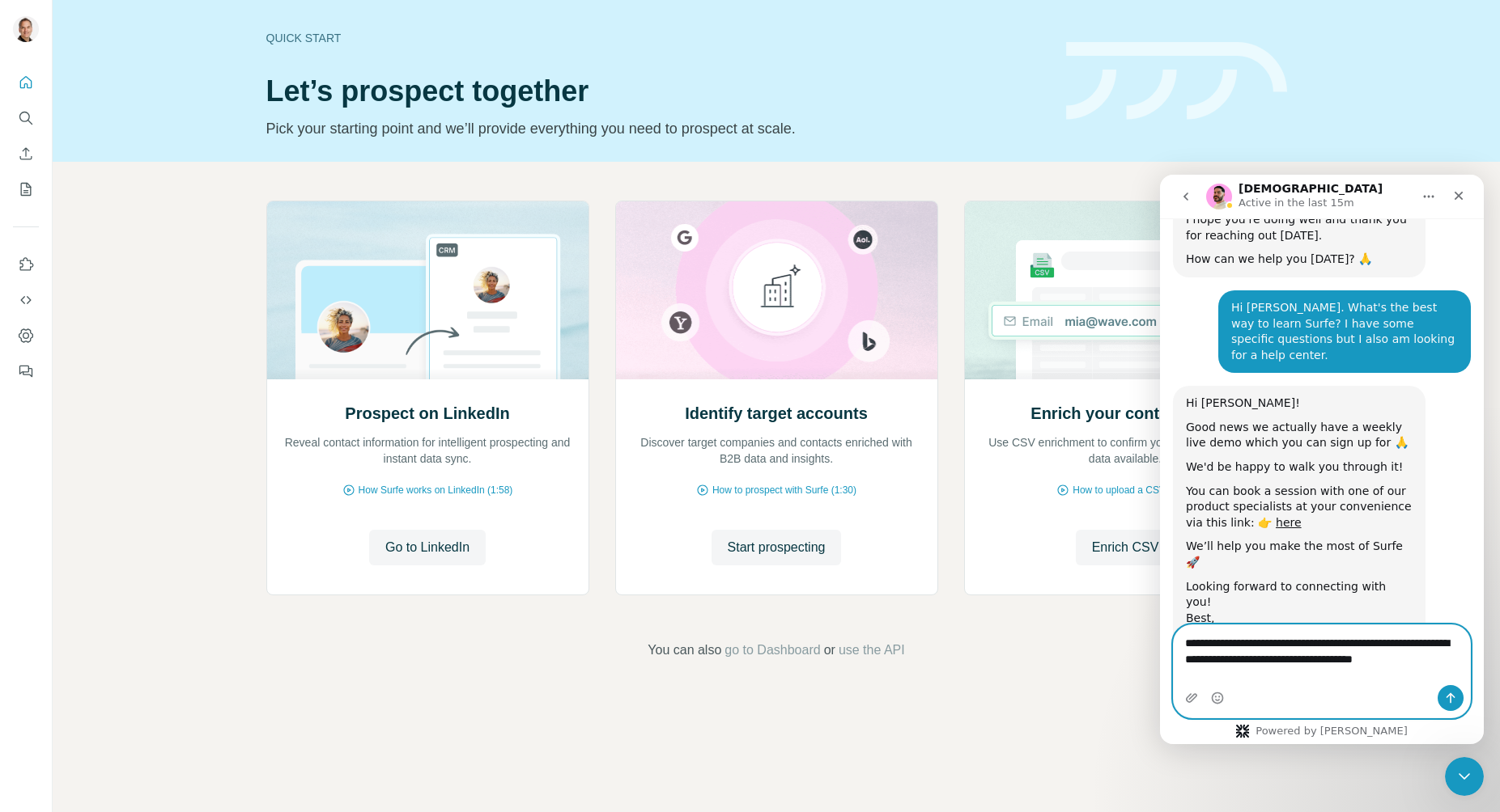
scroll to position [382, 0]
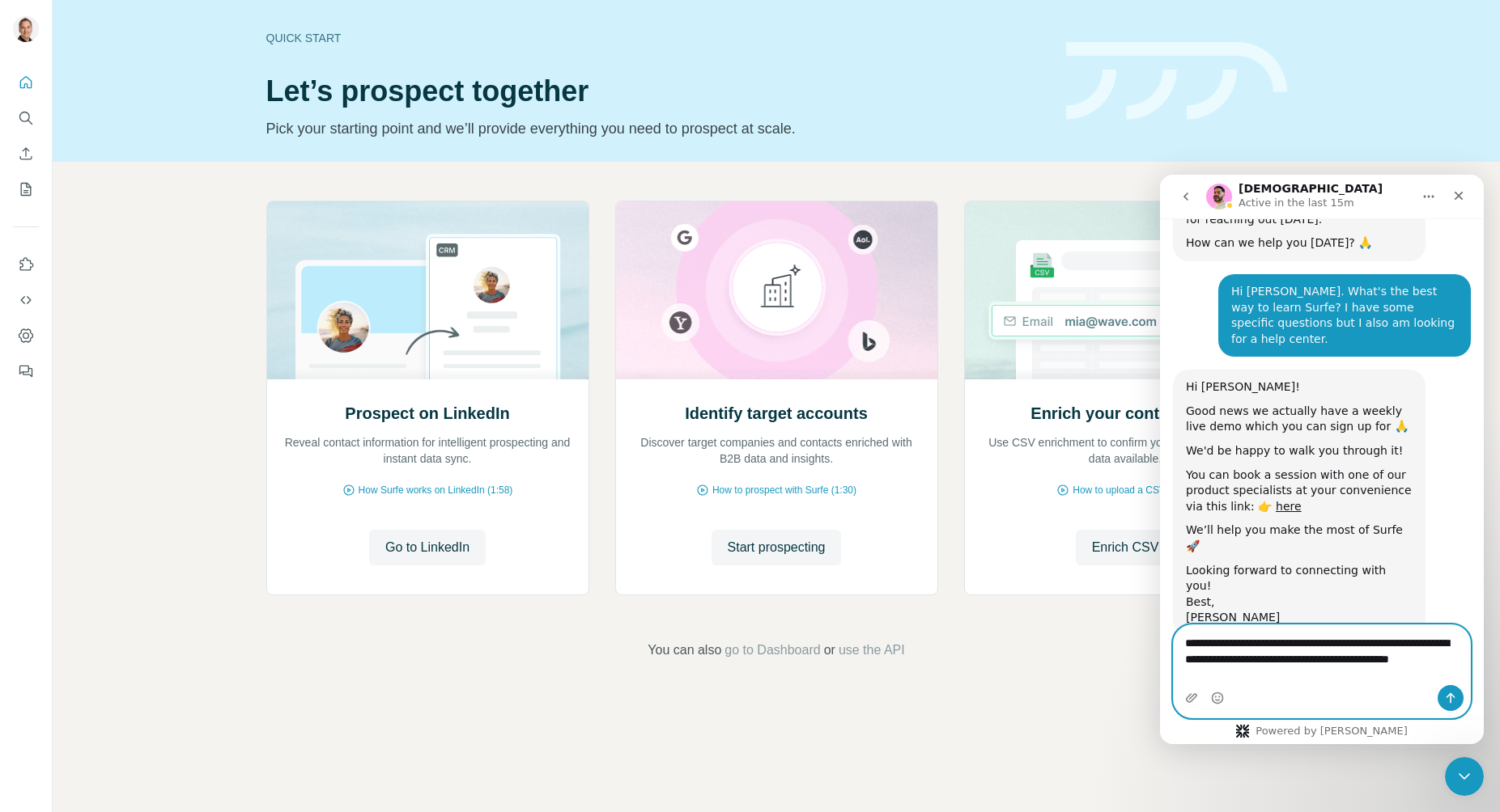
type textarea "**********"
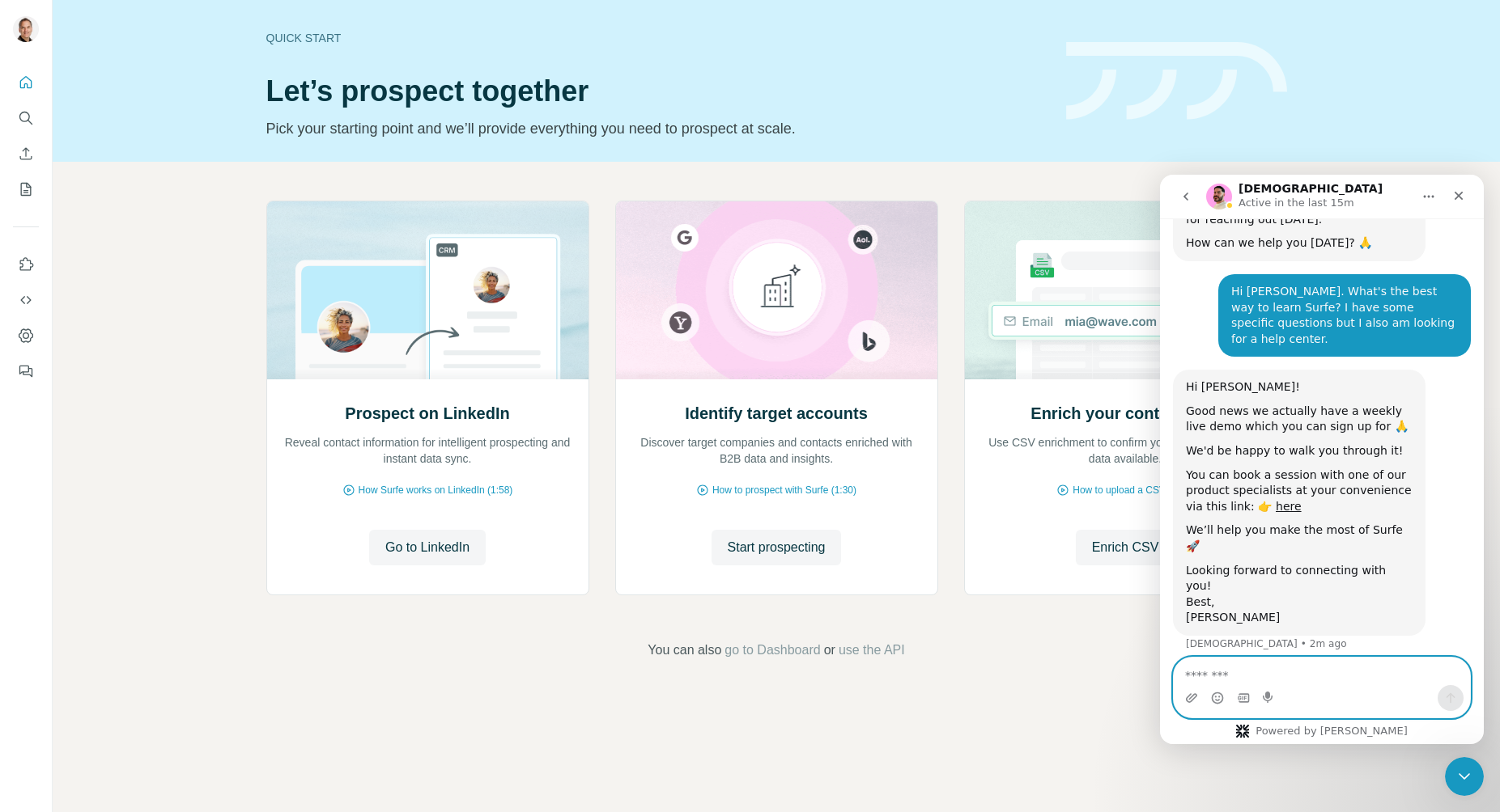
scroll to position [433, 0]
